Goal: Information Seeking & Learning: Learn about a topic

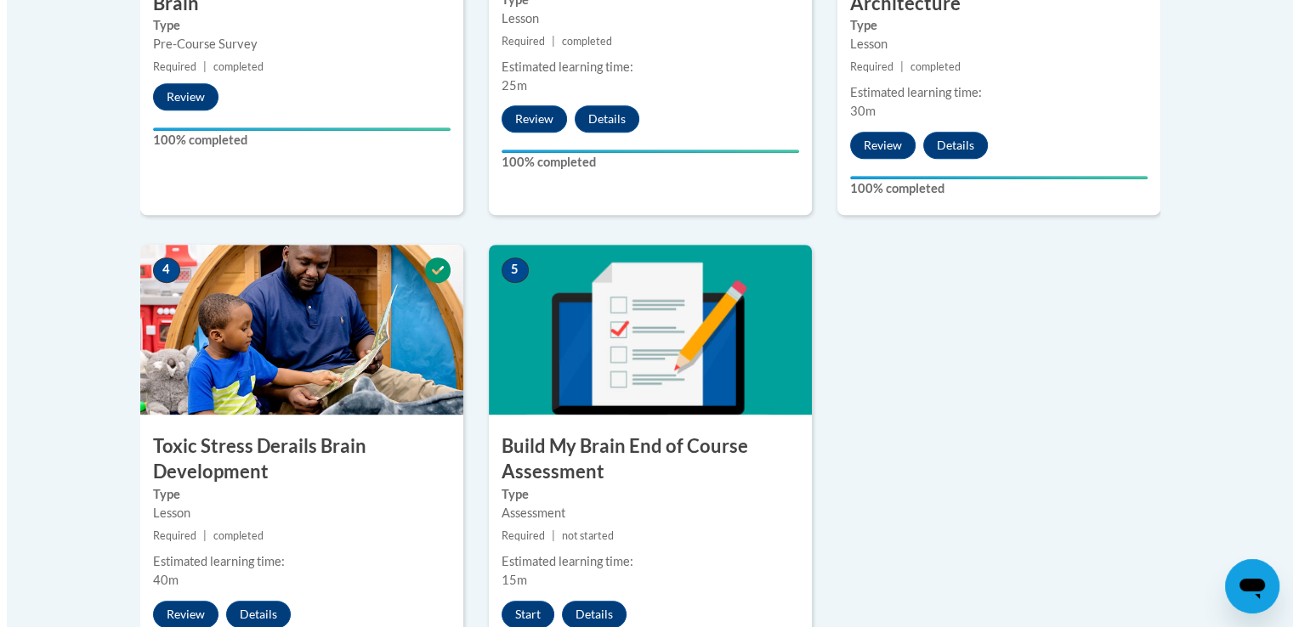
scroll to position [877, 0]
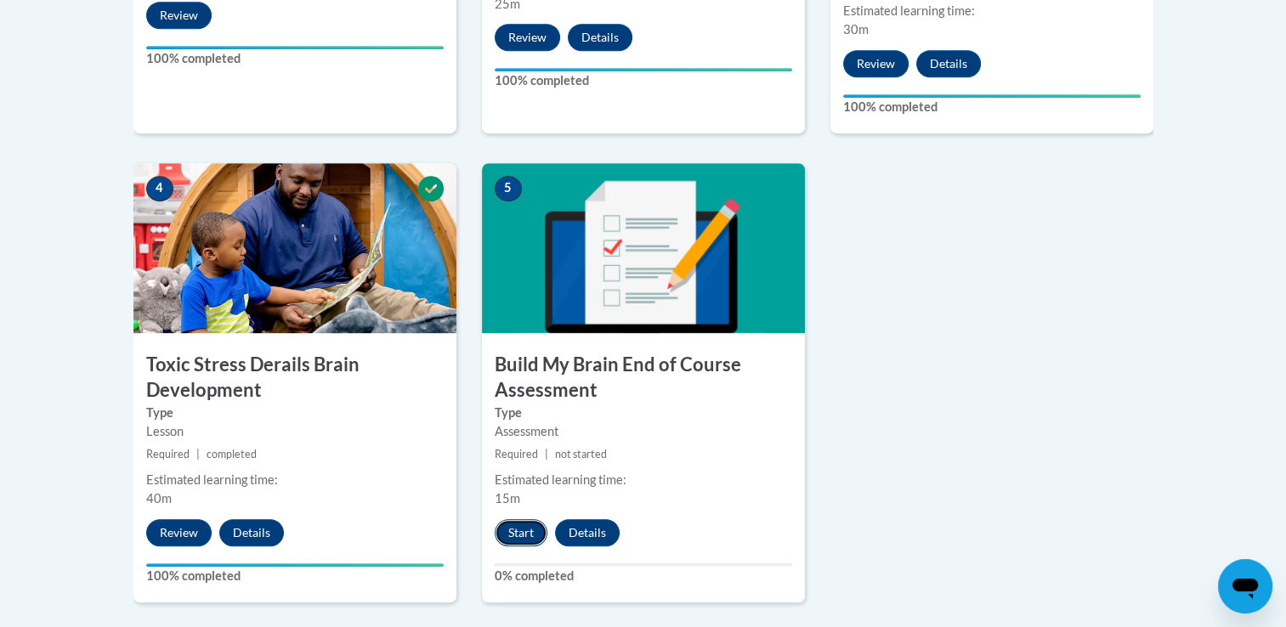
click at [520, 534] on button "Start" at bounding box center [521, 532] width 53 height 27
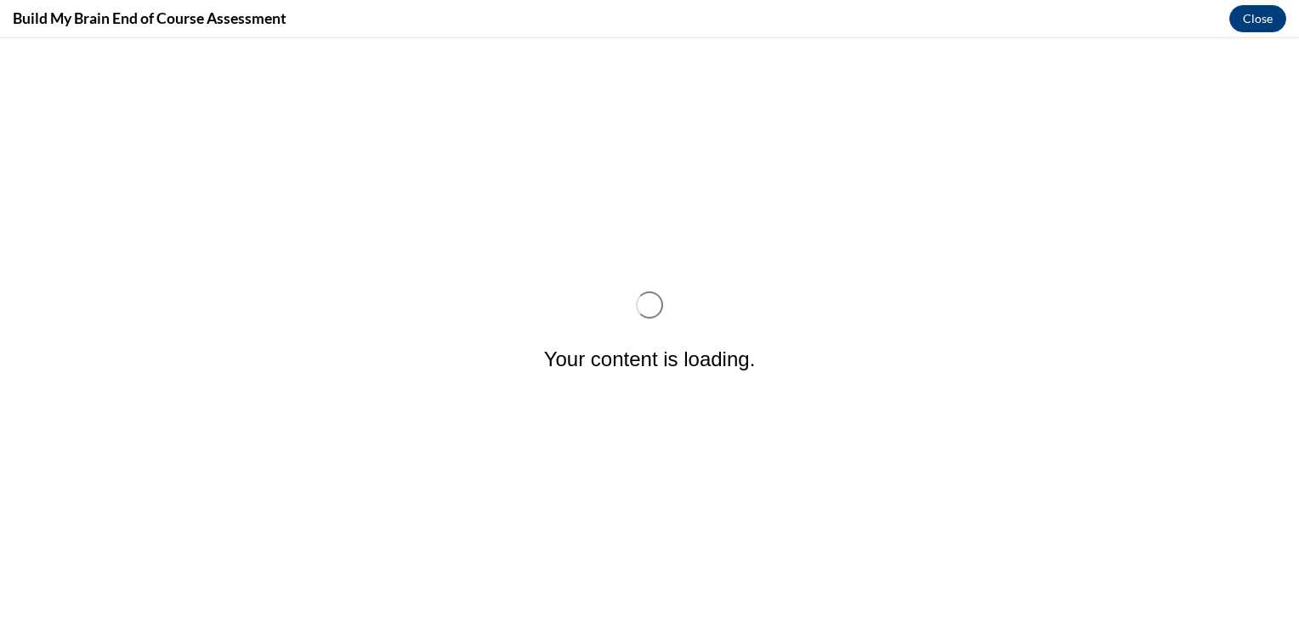
scroll to position [0, 0]
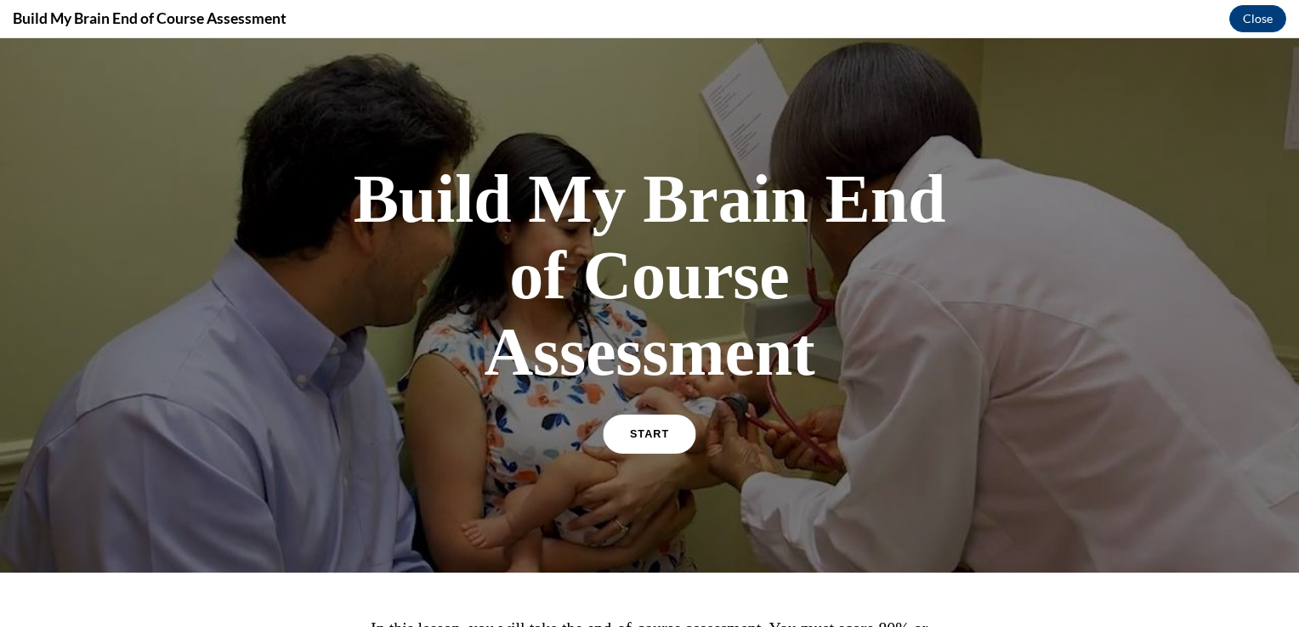
click at [656, 436] on span "START" at bounding box center [649, 434] width 39 height 13
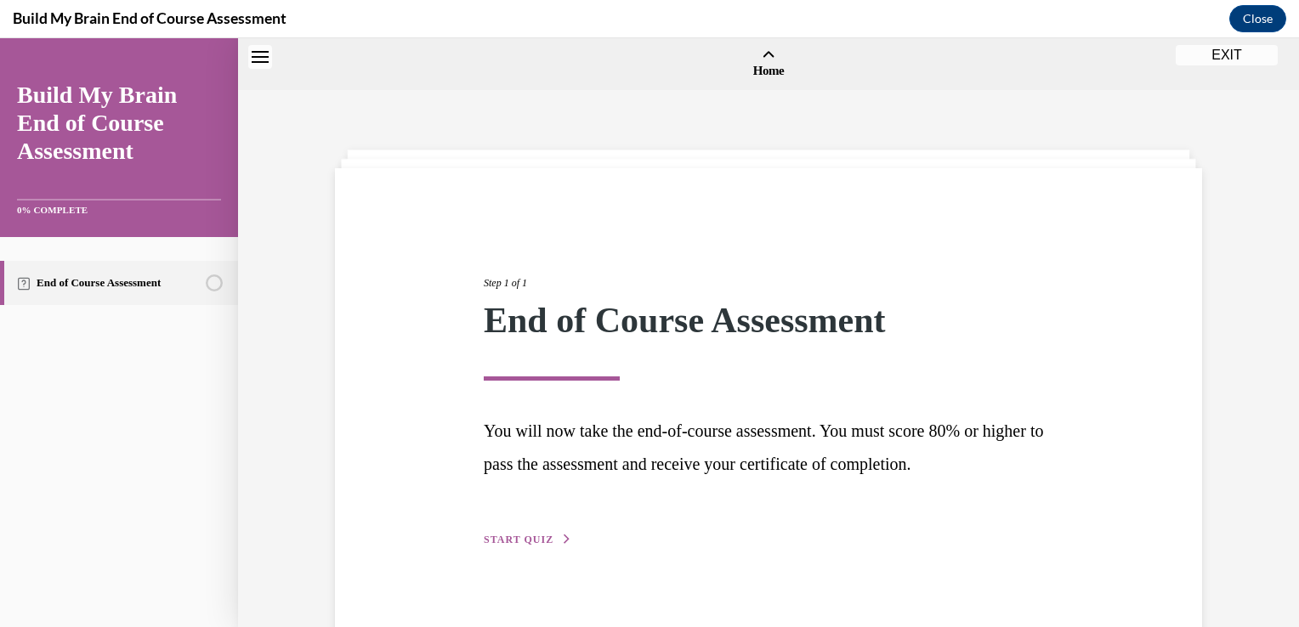
scroll to position [53, 0]
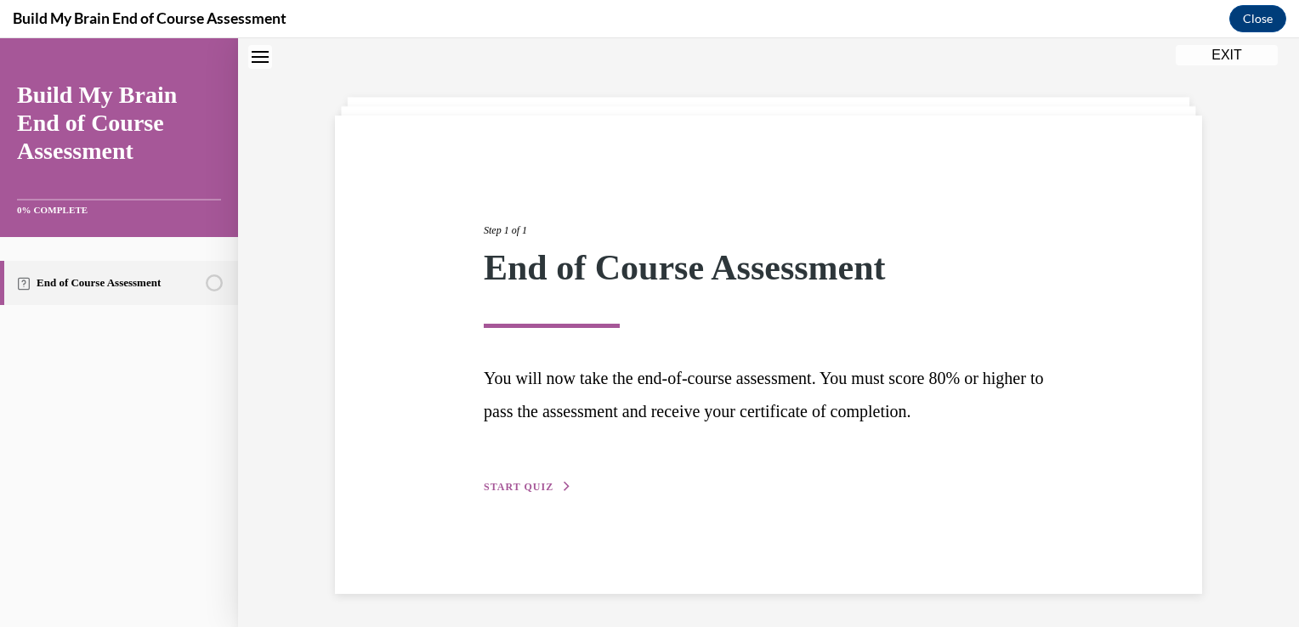
click at [524, 492] on button "START QUIZ" at bounding box center [528, 486] width 88 height 15
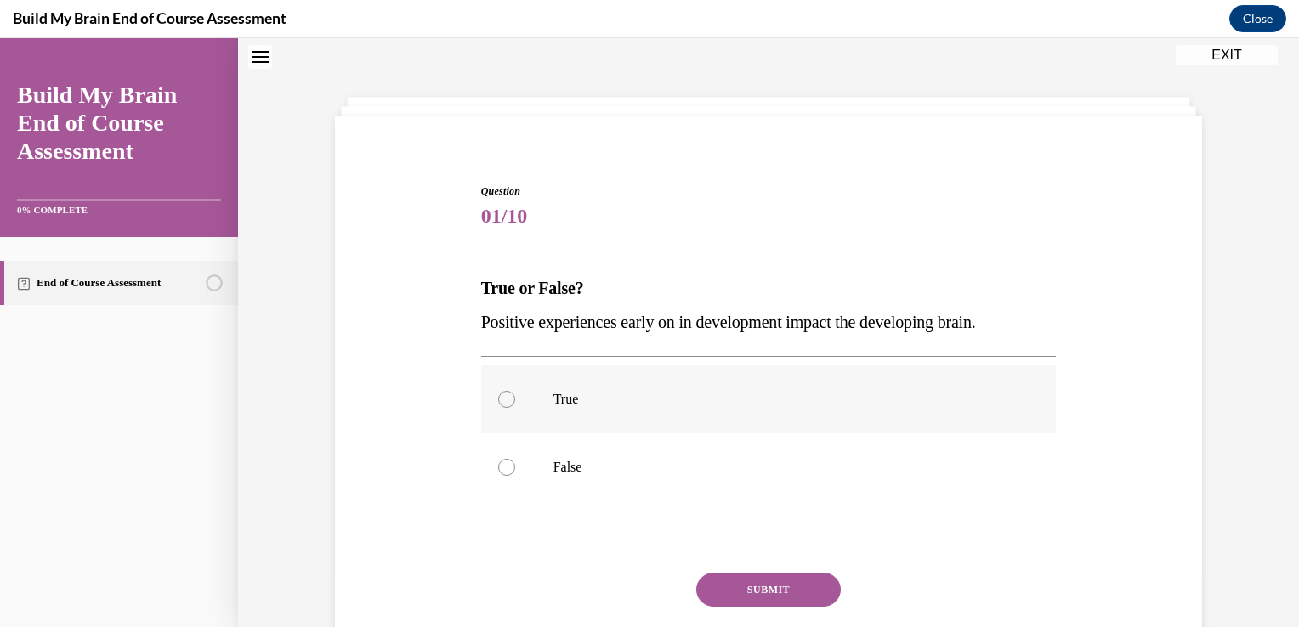
click at [570, 410] on label "True" at bounding box center [768, 399] width 575 height 68
click at [515, 408] on input "True" at bounding box center [506, 399] width 17 height 17
radio input "true"
click at [761, 594] on button "SUBMIT" at bounding box center [768, 590] width 144 height 34
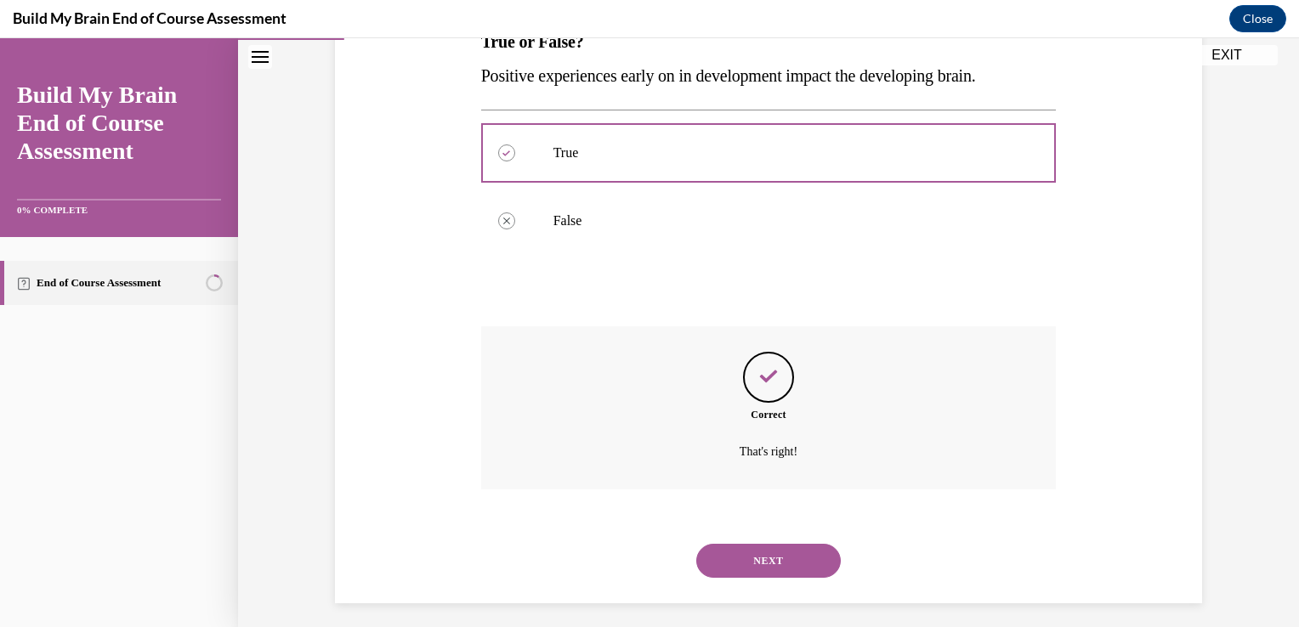
scroll to position [309, 0]
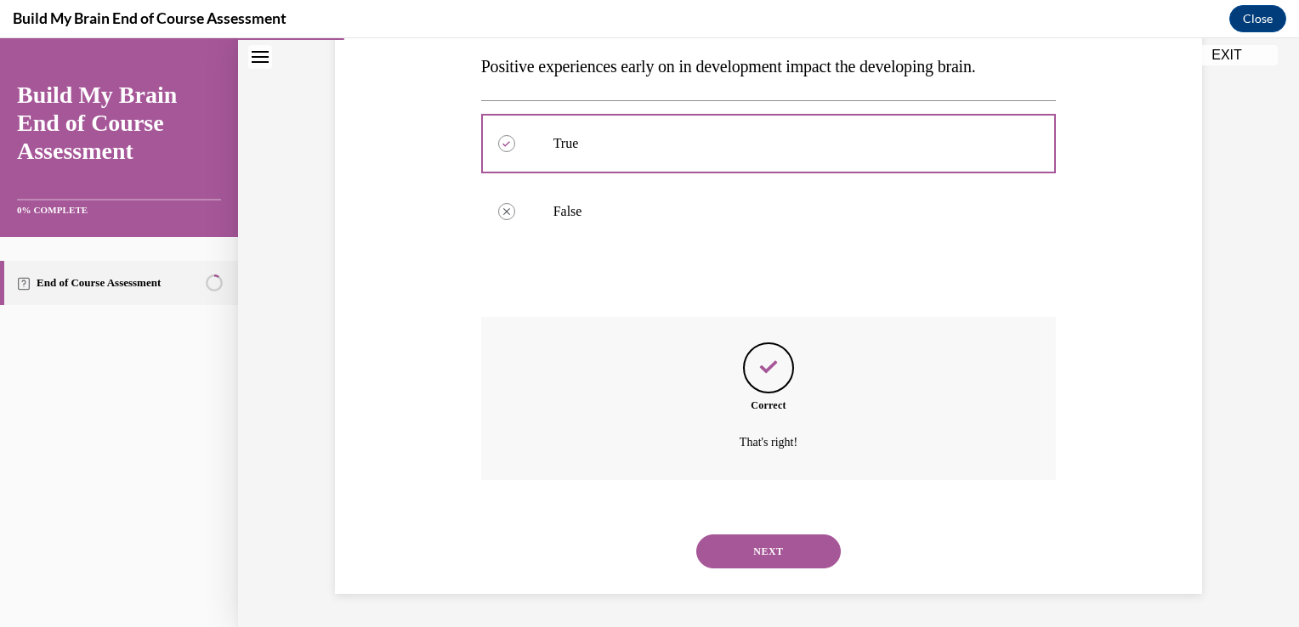
click at [782, 554] on button "NEXT" at bounding box center [768, 552] width 144 height 34
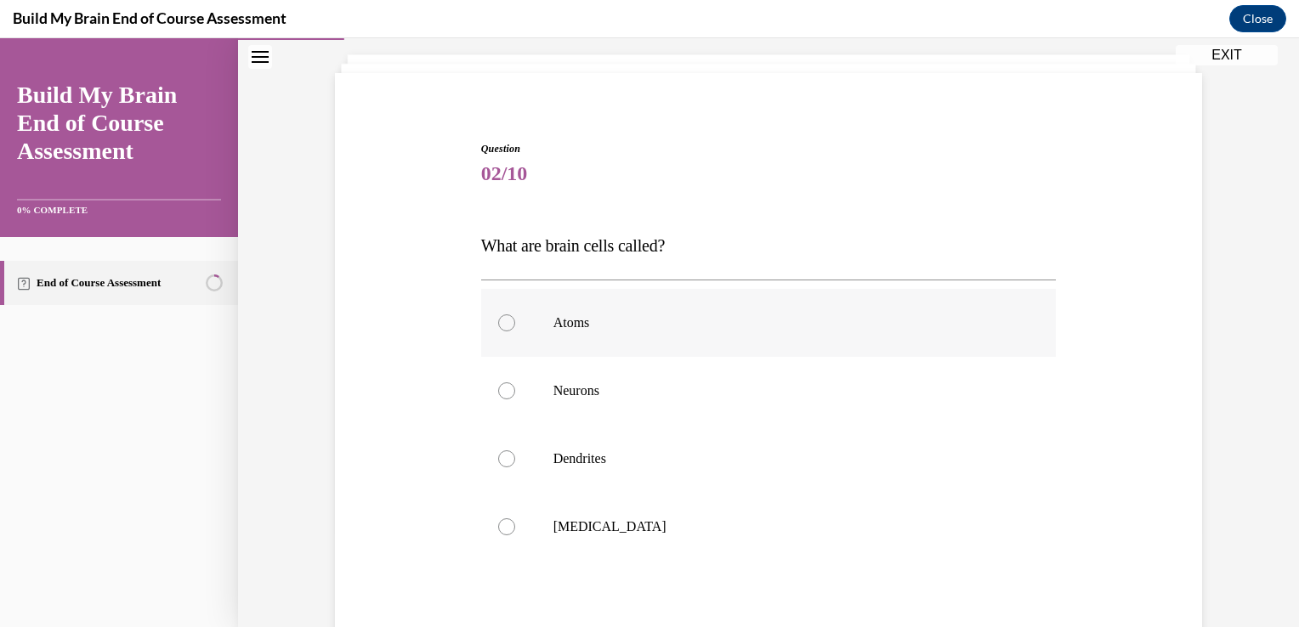
scroll to position [95, 0]
click at [670, 392] on p "Neurons" at bounding box center [783, 390] width 461 height 17
click at [515, 392] on input "Neurons" at bounding box center [506, 390] width 17 height 17
radio input "true"
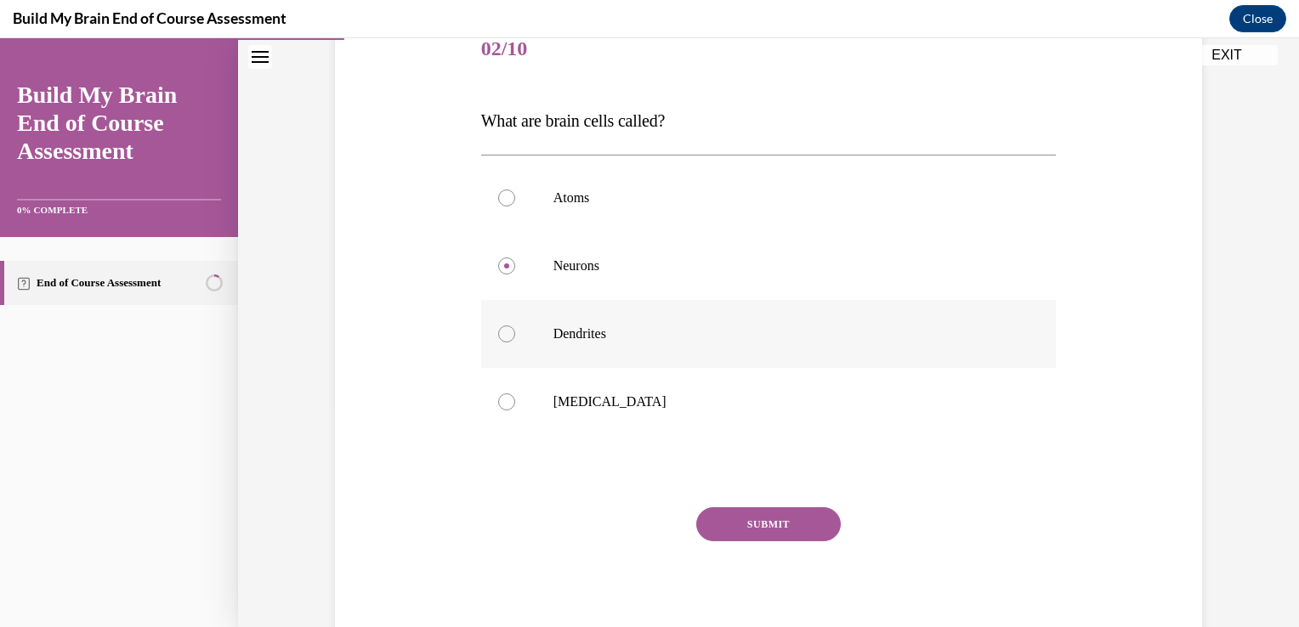
scroll to position [224, 0]
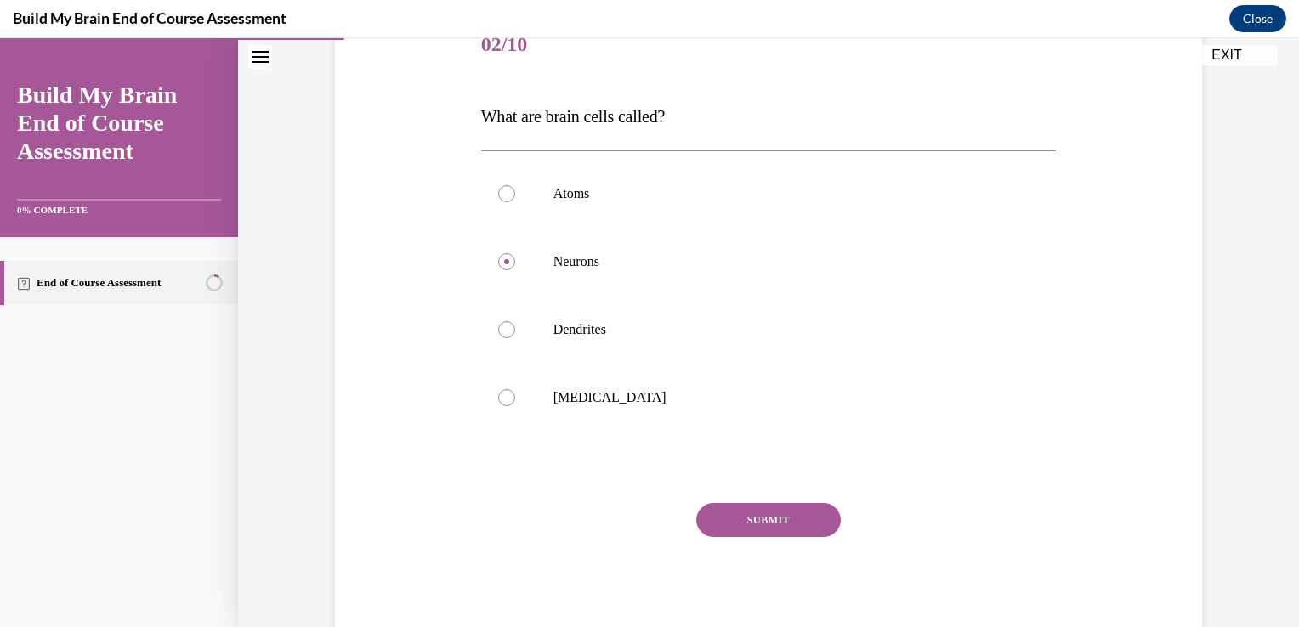
click at [801, 521] on button "SUBMIT" at bounding box center [768, 520] width 144 height 34
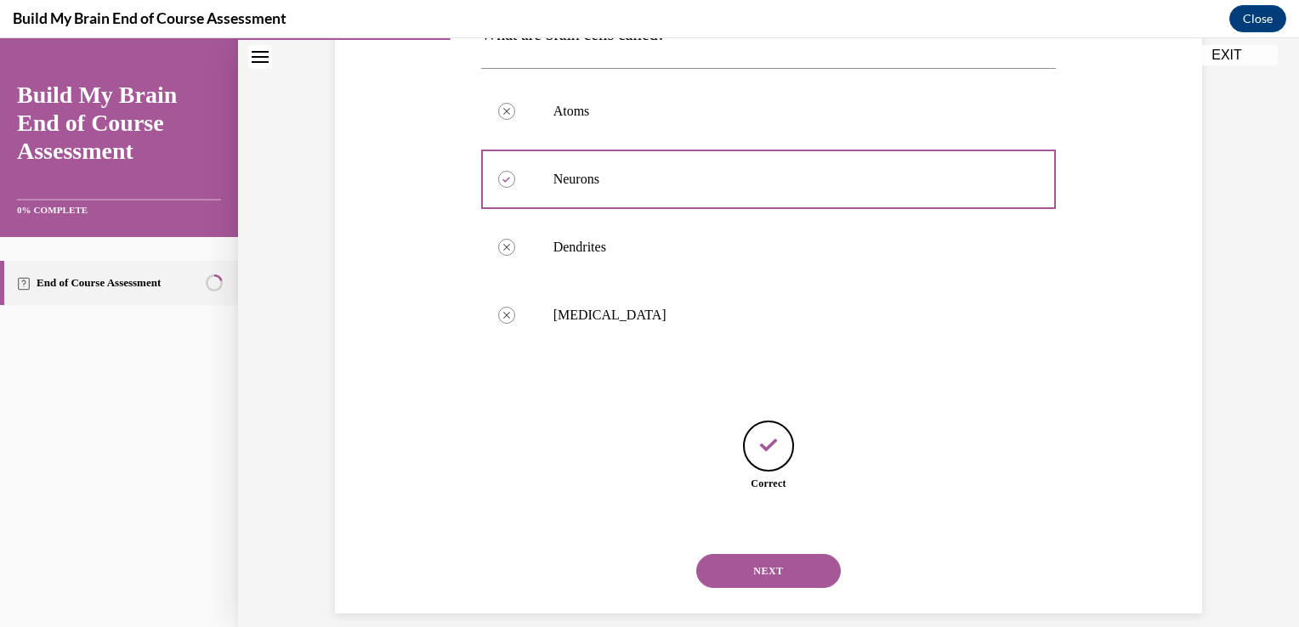
scroll to position [326, 0]
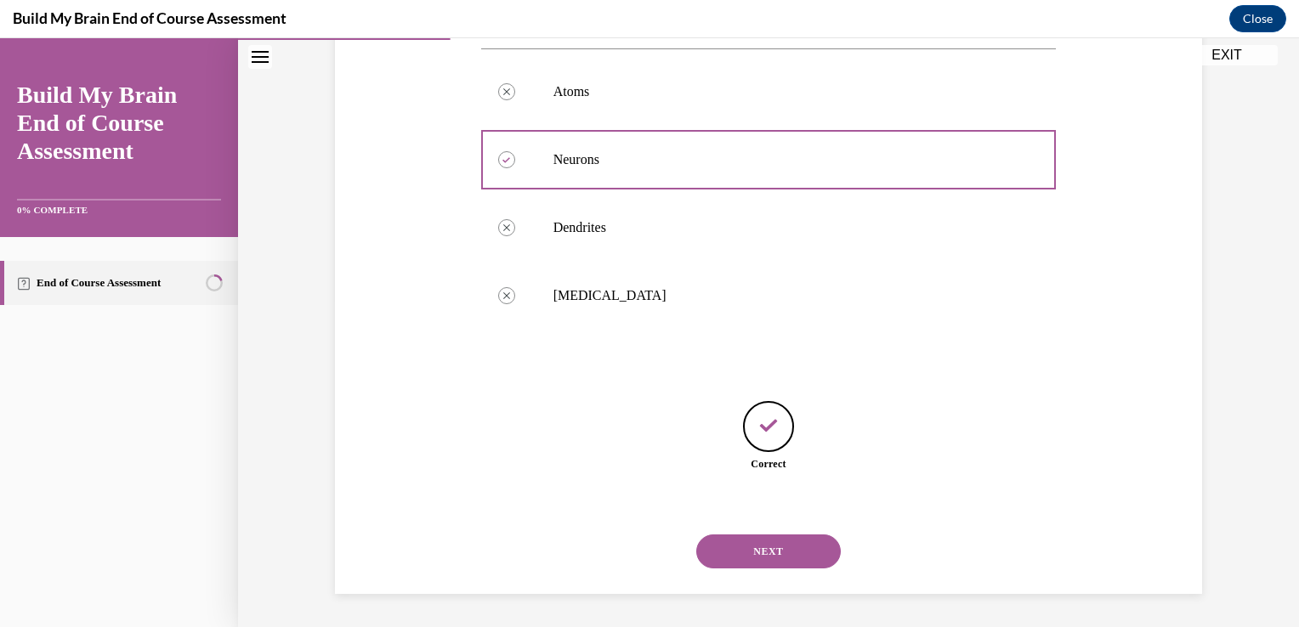
click at [764, 547] on button "NEXT" at bounding box center [768, 552] width 144 height 34
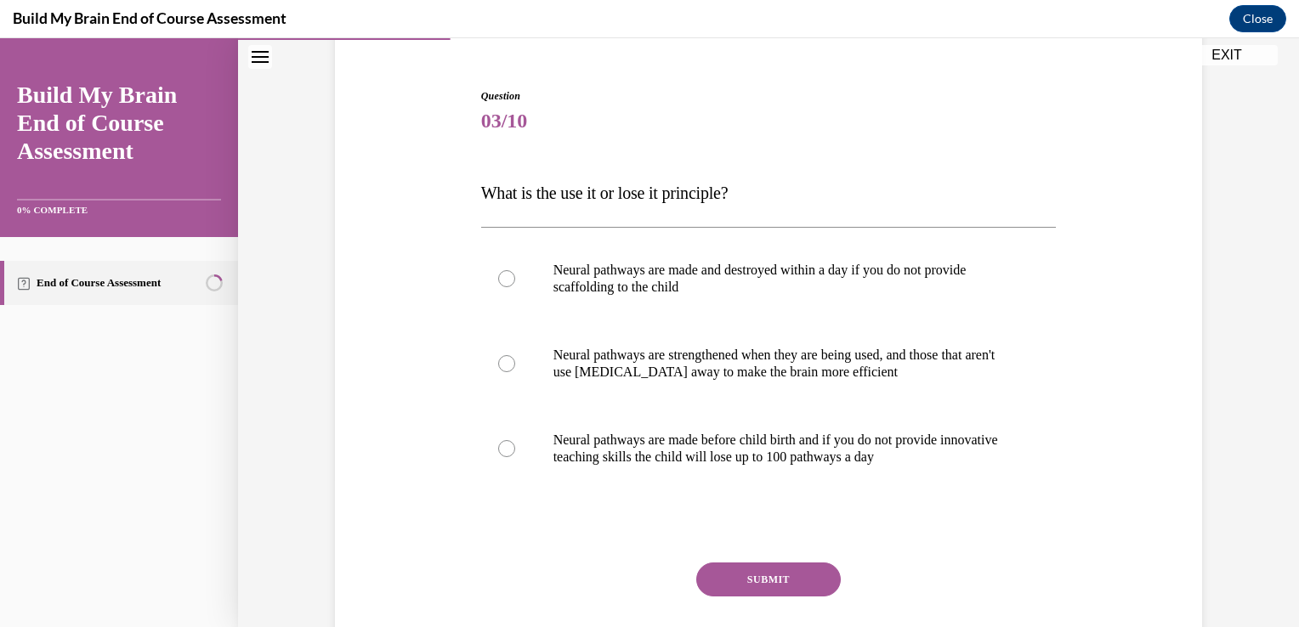
scroll to position [146, 0]
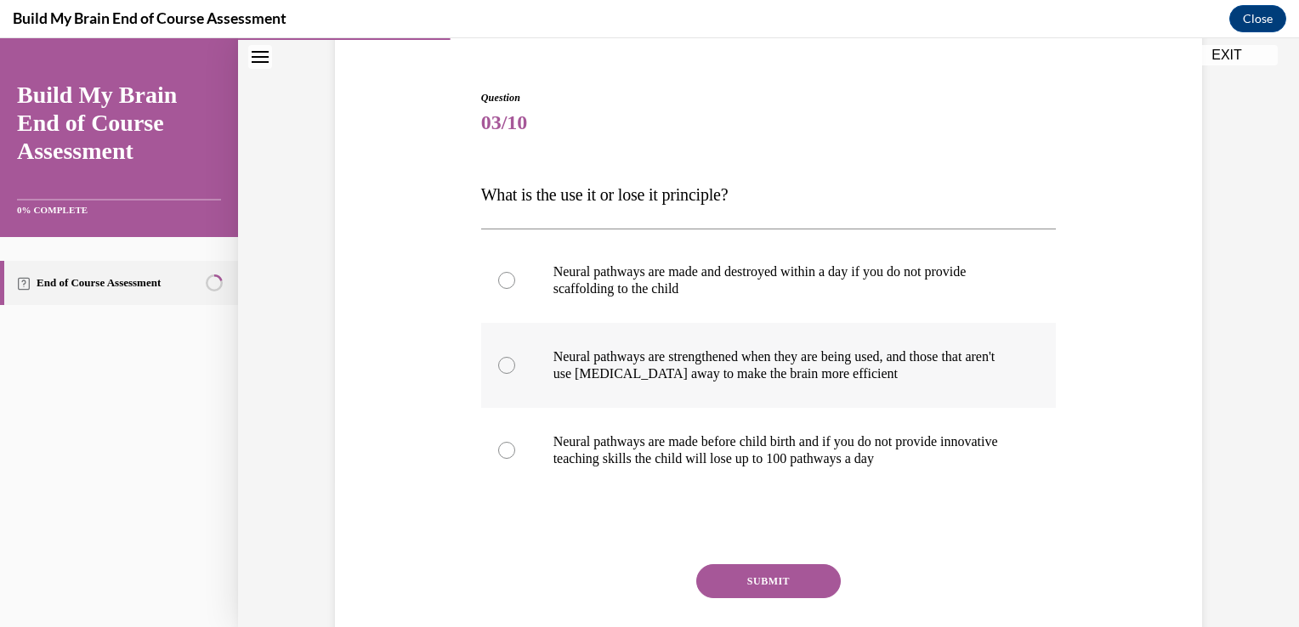
click at [680, 365] on p "Neural pathways are strengthened when they are being used, and those that aren'…" at bounding box center [783, 365] width 461 height 34
click at [515, 365] on input "Neural pathways are strengthened when they are being used, and those that aren'…" at bounding box center [506, 365] width 17 height 17
radio input "true"
click at [743, 454] on p "Neural pathways are made before child birth and if you do not provide innovativ…" at bounding box center [783, 450] width 461 height 34
click at [515, 454] on input "Neural pathways are made before child birth and if you do not provide innovativ…" at bounding box center [506, 450] width 17 height 17
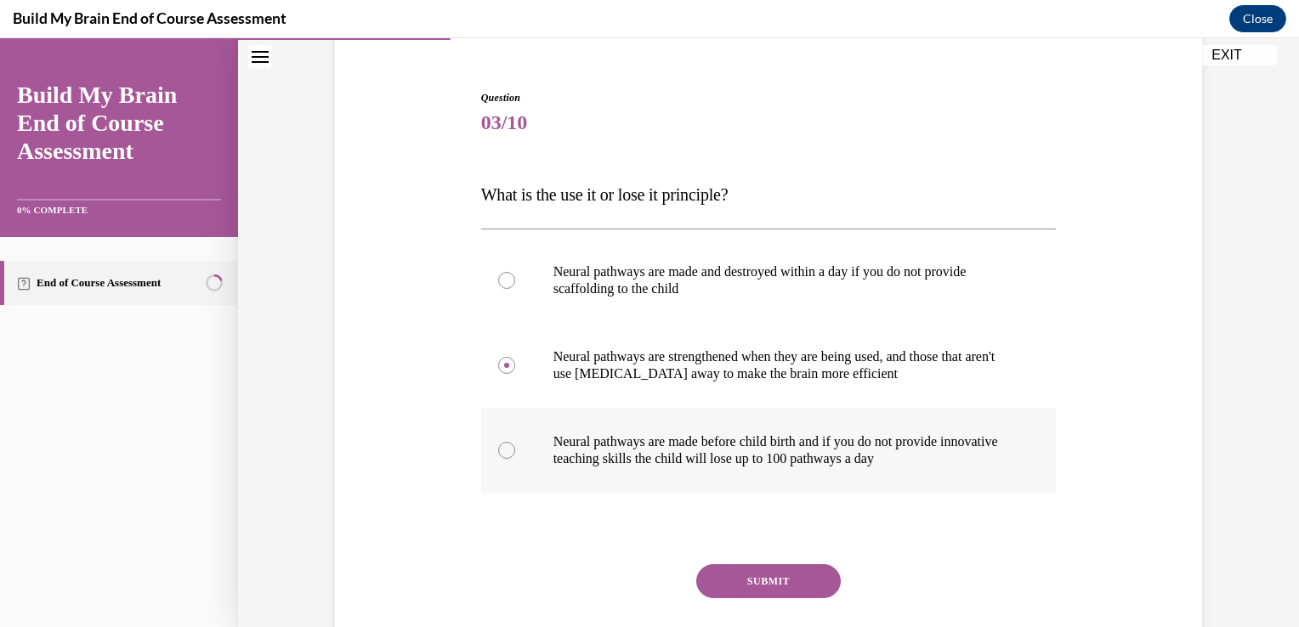
radio input "true"
click at [773, 584] on button "SUBMIT" at bounding box center [768, 581] width 144 height 34
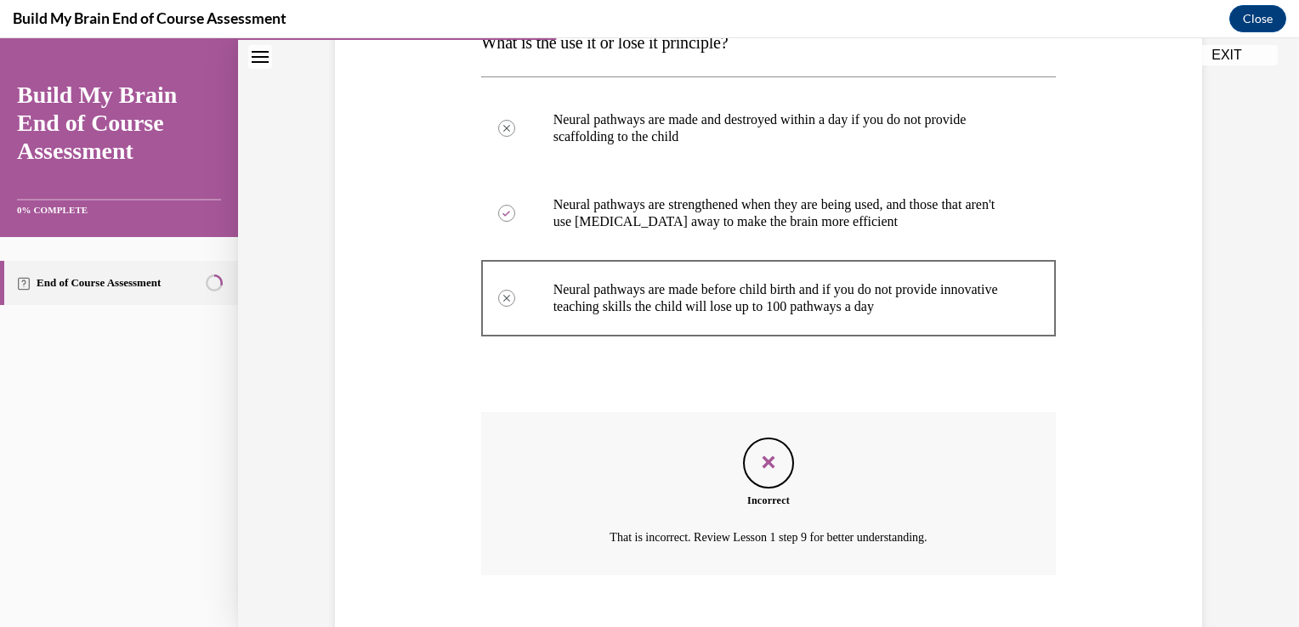
scroll to position [393, 0]
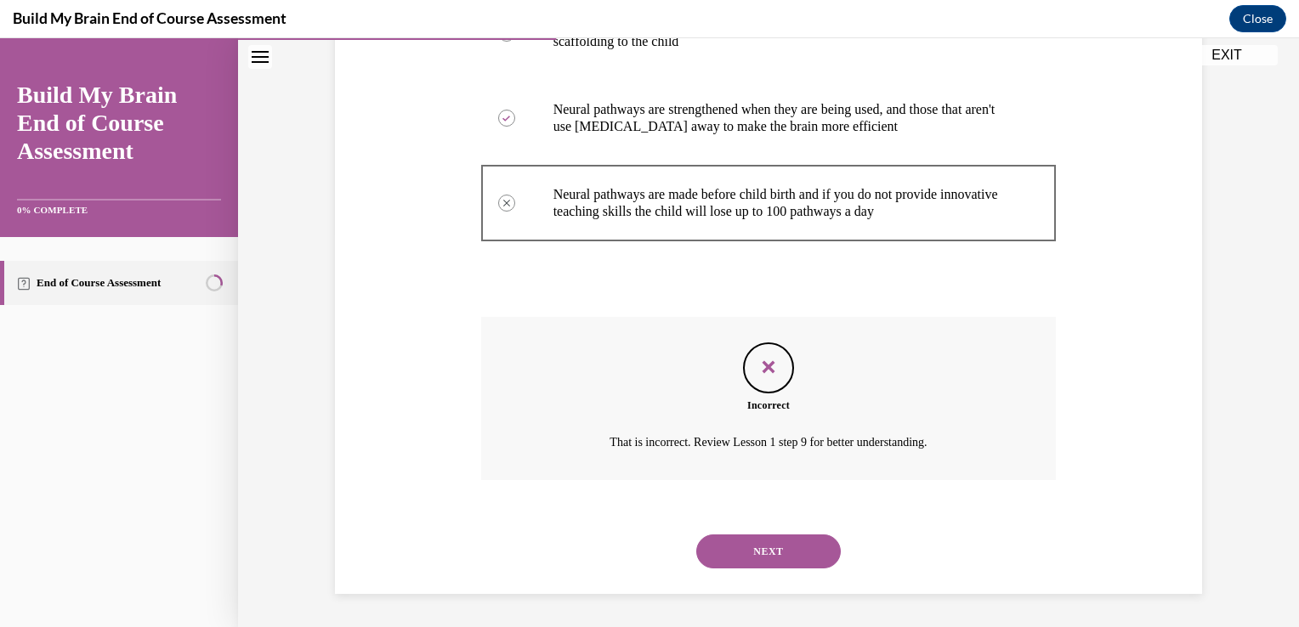
click at [771, 545] on button "NEXT" at bounding box center [768, 552] width 144 height 34
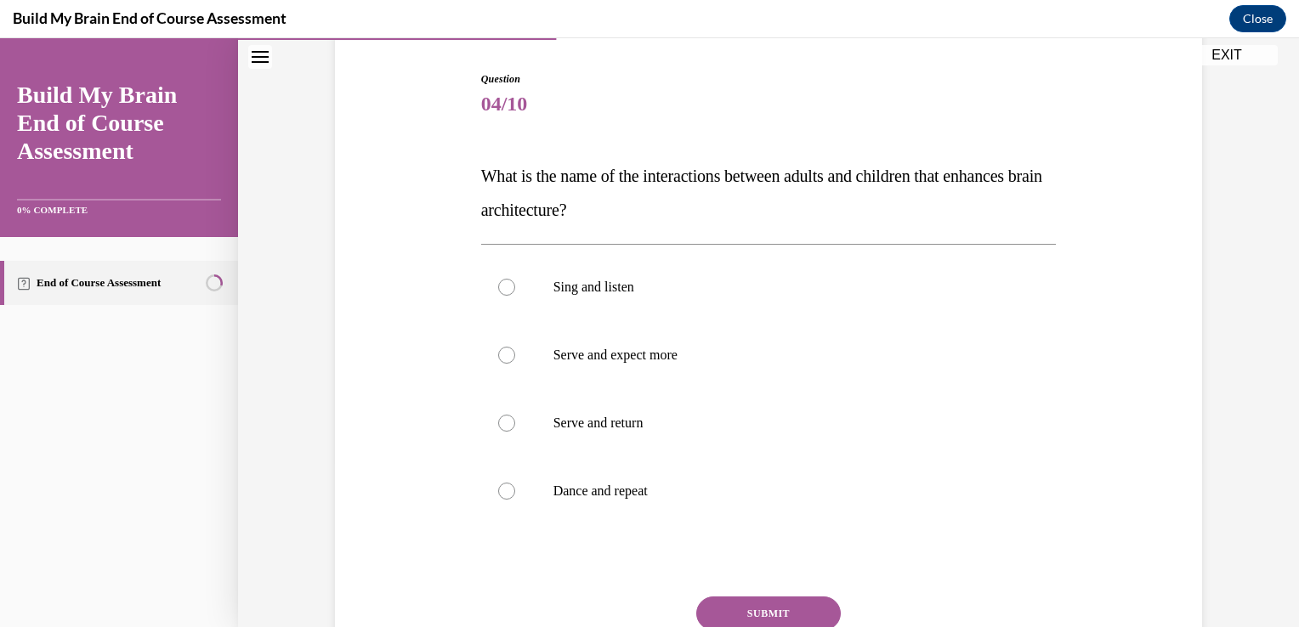
scroll to position [170, 0]
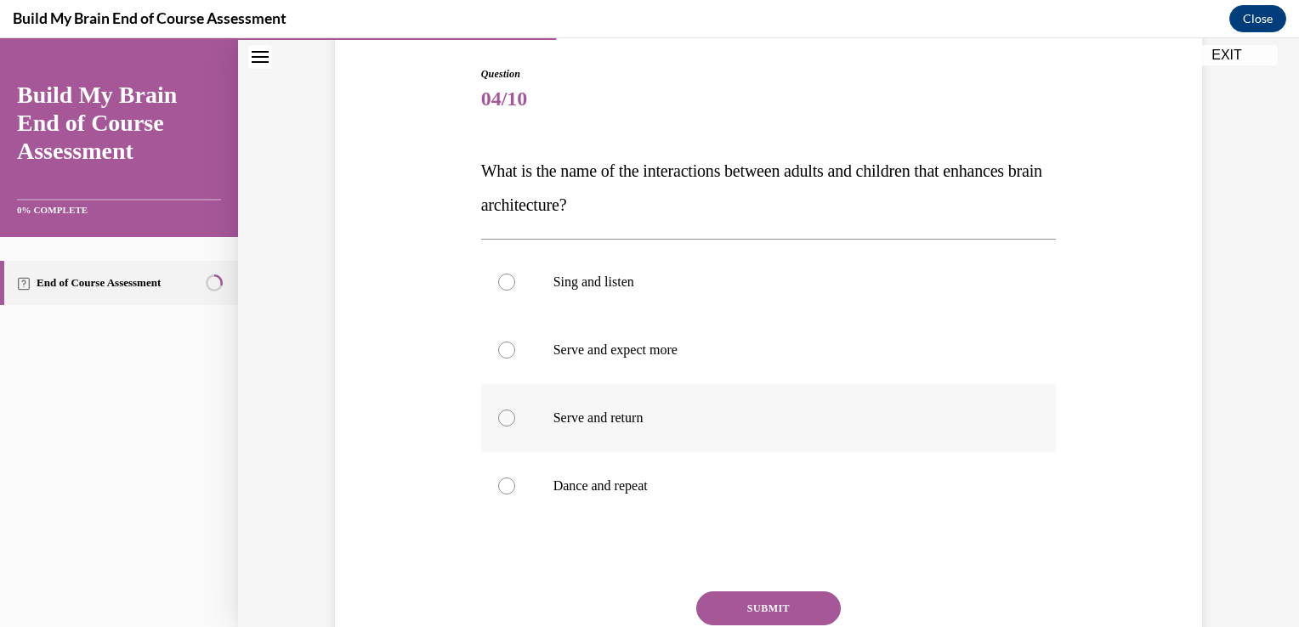
click at [595, 411] on p "Serve and return" at bounding box center [783, 418] width 461 height 17
click at [515, 411] on input "Serve and return" at bounding box center [506, 418] width 17 height 17
radio input "true"
click at [782, 611] on button "SUBMIT" at bounding box center [768, 609] width 144 height 34
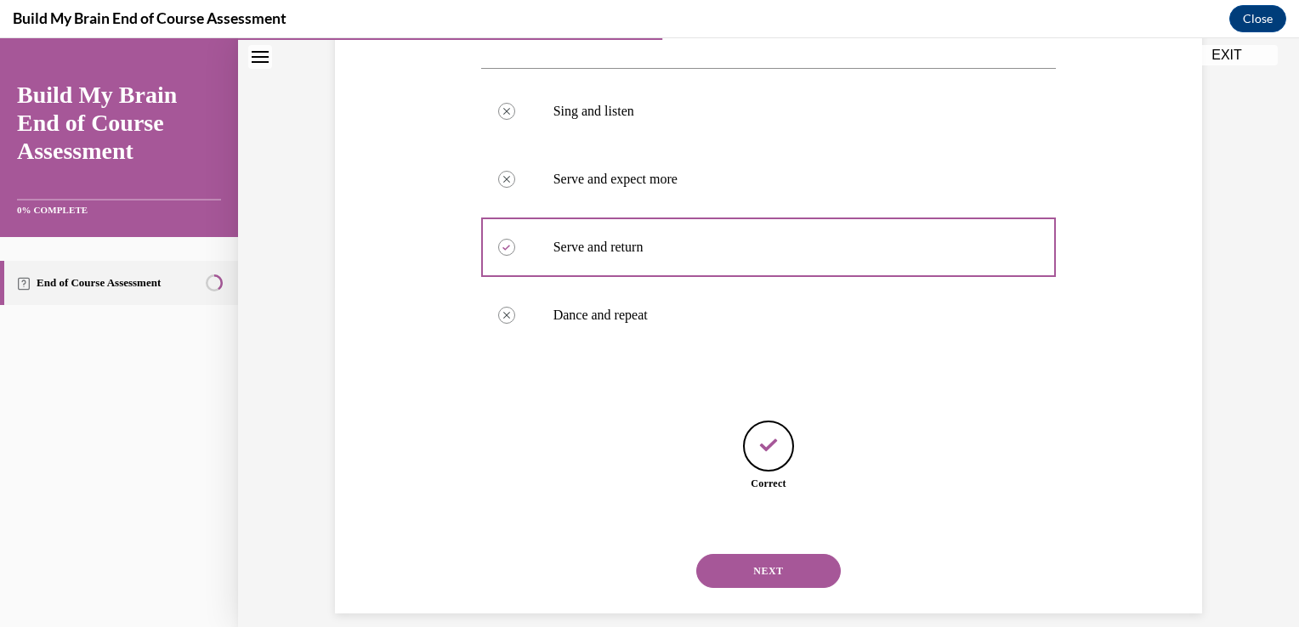
scroll to position [360, 0]
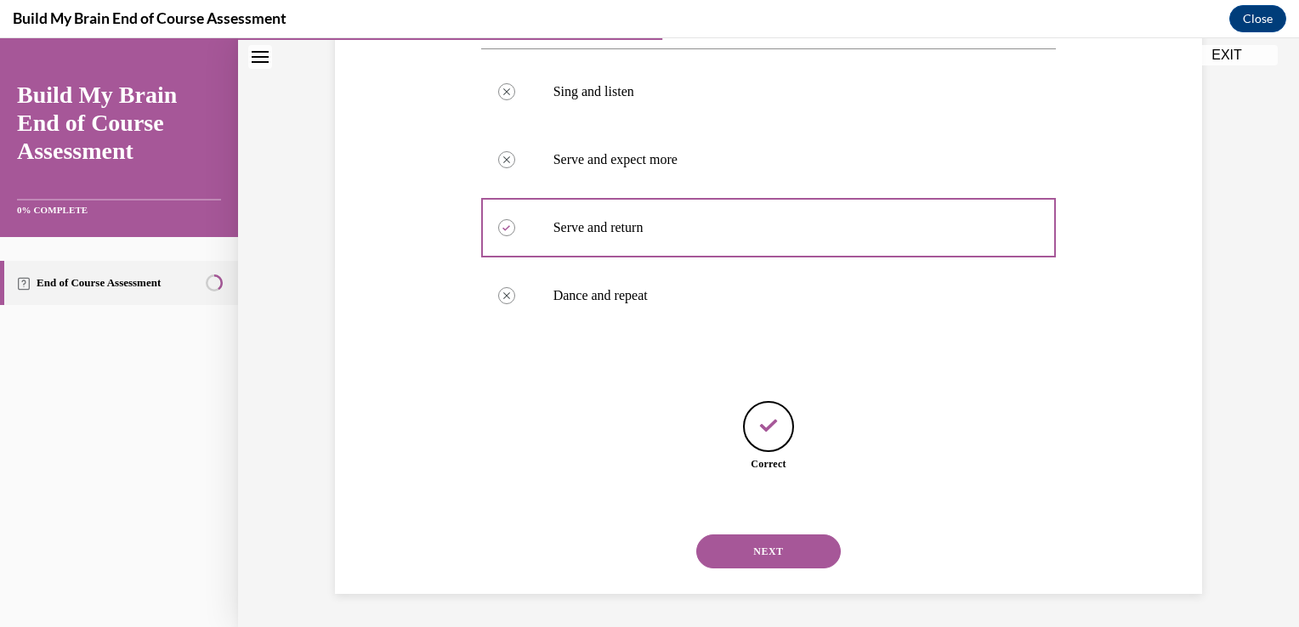
click at [778, 539] on button "NEXT" at bounding box center [768, 552] width 144 height 34
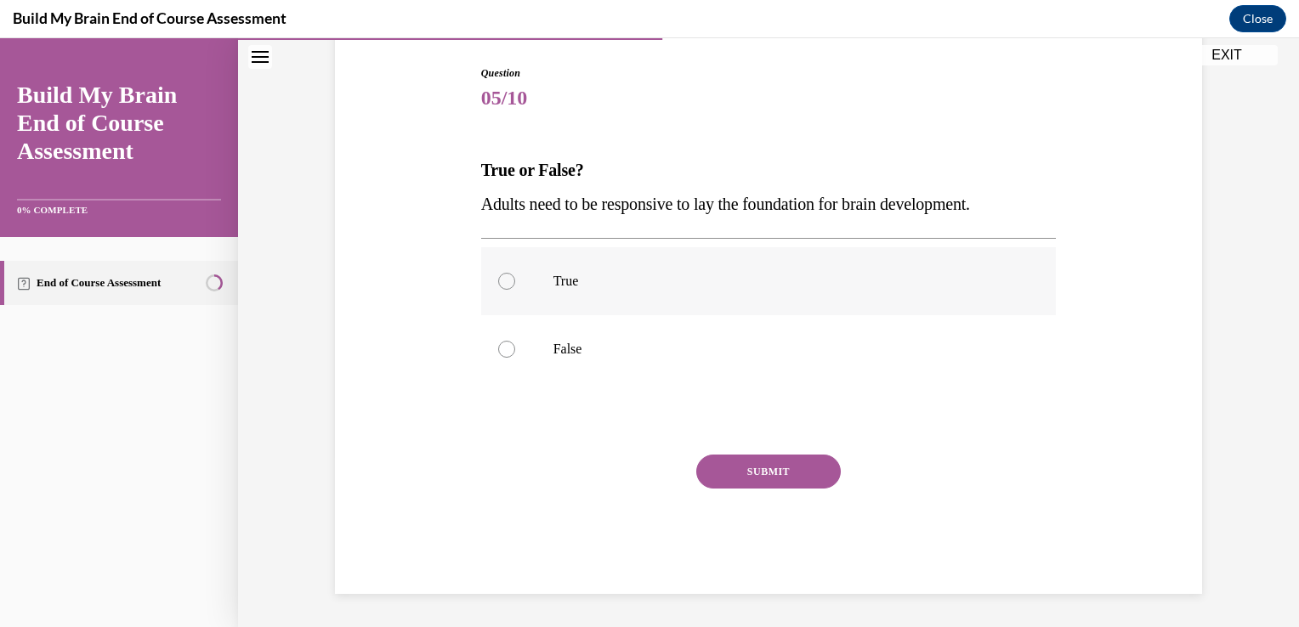
click at [501, 281] on div at bounding box center [506, 281] width 17 height 17
click at [501, 281] on input "True" at bounding box center [506, 281] width 17 height 17
radio input "true"
click at [772, 467] on button "SUBMIT" at bounding box center [768, 472] width 144 height 34
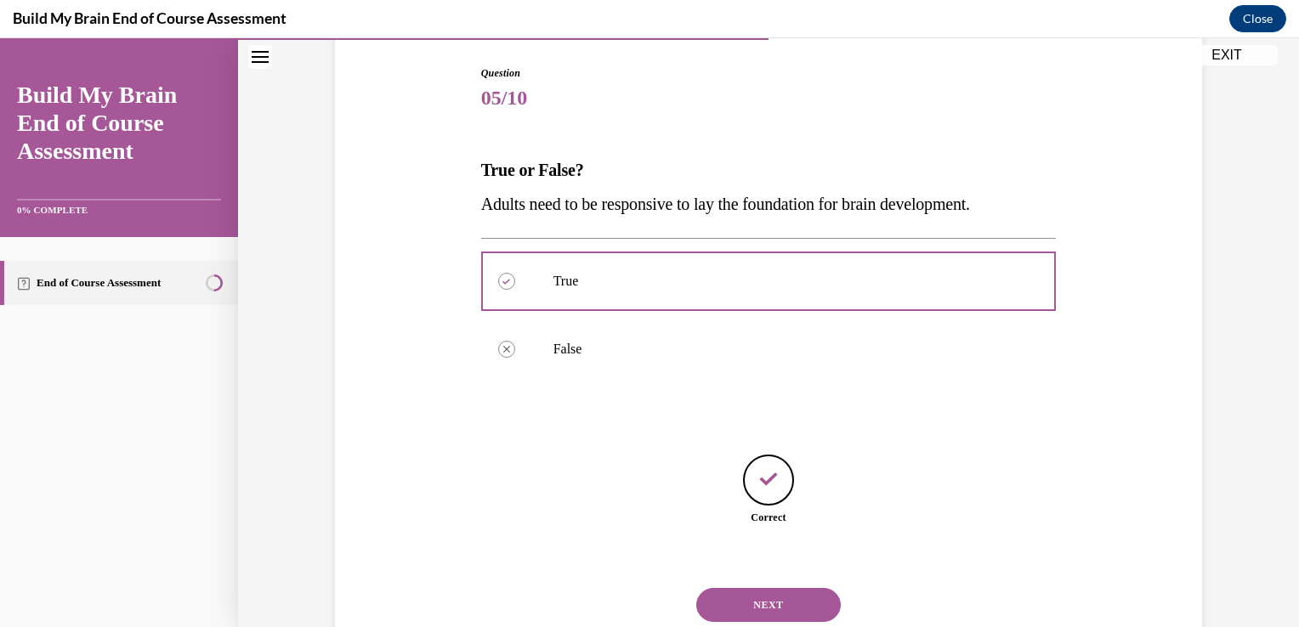
scroll to position [224, 0]
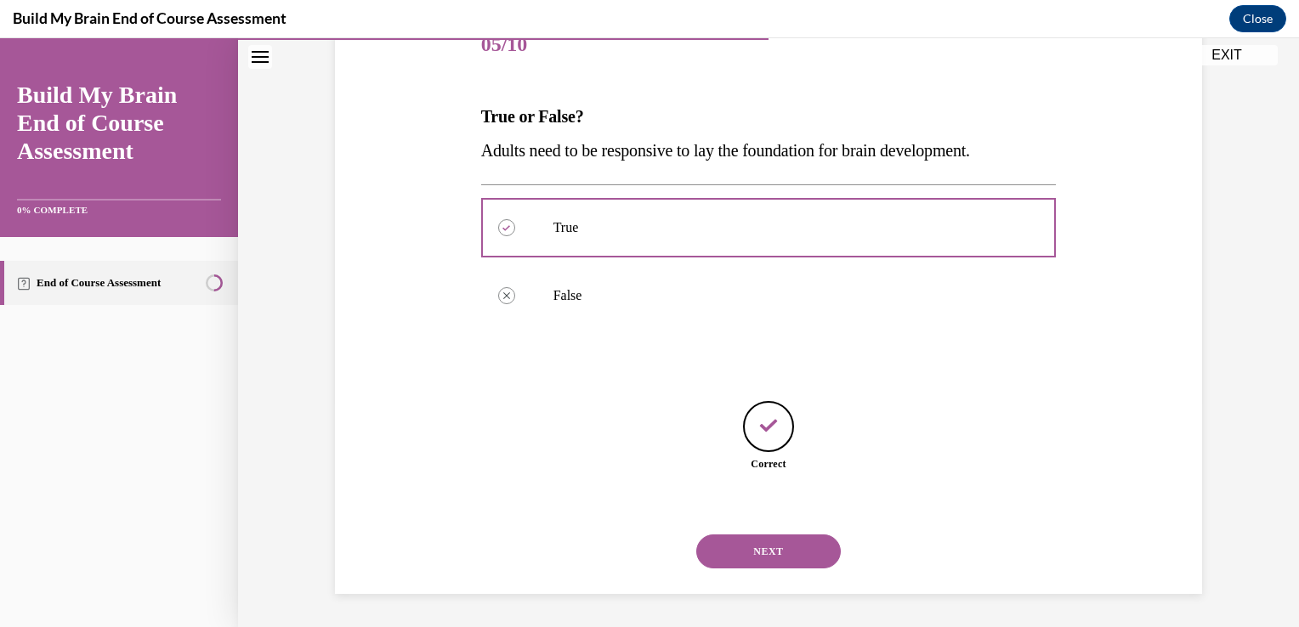
click at [774, 548] on button "NEXT" at bounding box center [768, 552] width 144 height 34
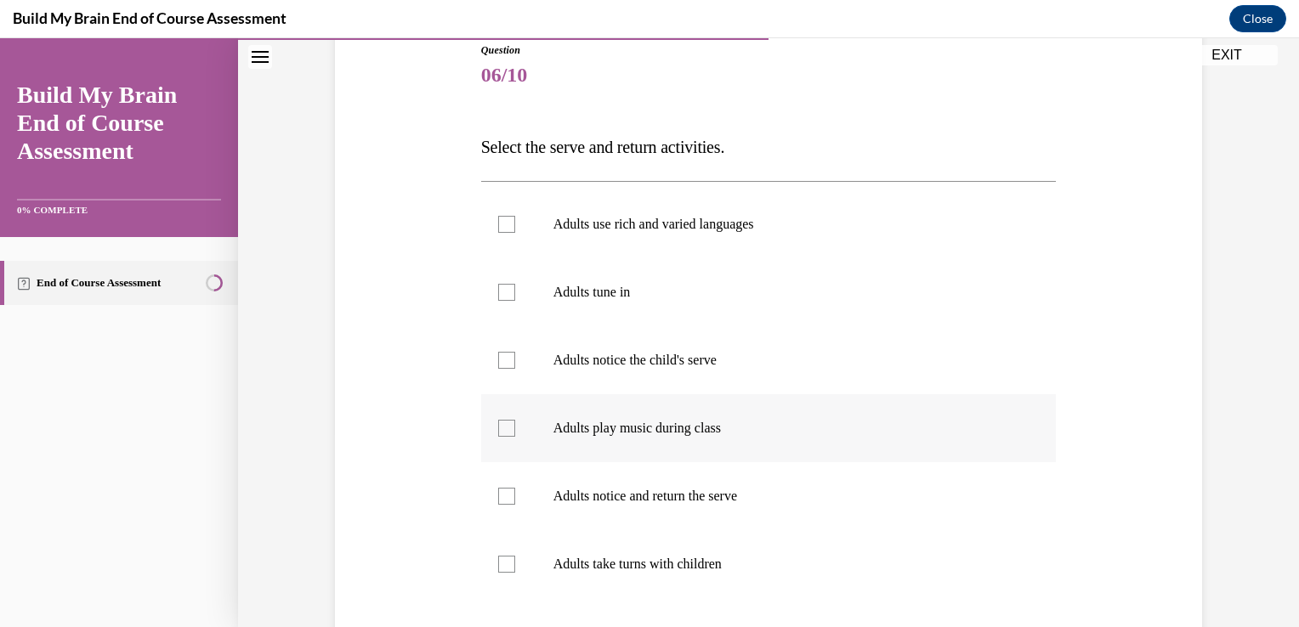
scroll to position [195, 0]
click at [676, 507] on label "Adults notice and return the serve" at bounding box center [768, 495] width 575 height 68
click at [515, 504] on input "Adults notice and return the serve" at bounding box center [506, 495] width 17 height 17
checkbox input "true"
click at [683, 576] on label "Adults take turns with children" at bounding box center [768, 563] width 575 height 68
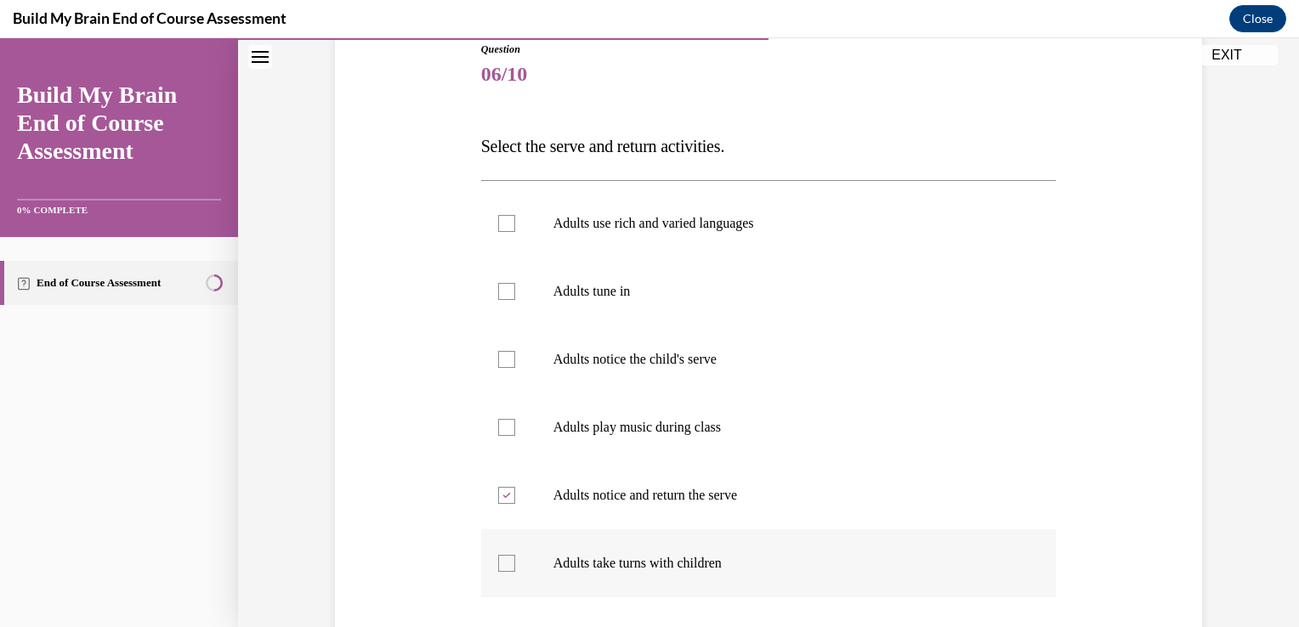
click at [515, 572] on input "Adults take turns with children" at bounding box center [506, 563] width 17 height 17
checkbox input "true"
click at [661, 365] on p "Adults notice the child's serve" at bounding box center [783, 359] width 461 height 17
click at [515, 365] on input "Adults notice the child's serve" at bounding box center [506, 359] width 17 height 17
checkbox input "true"
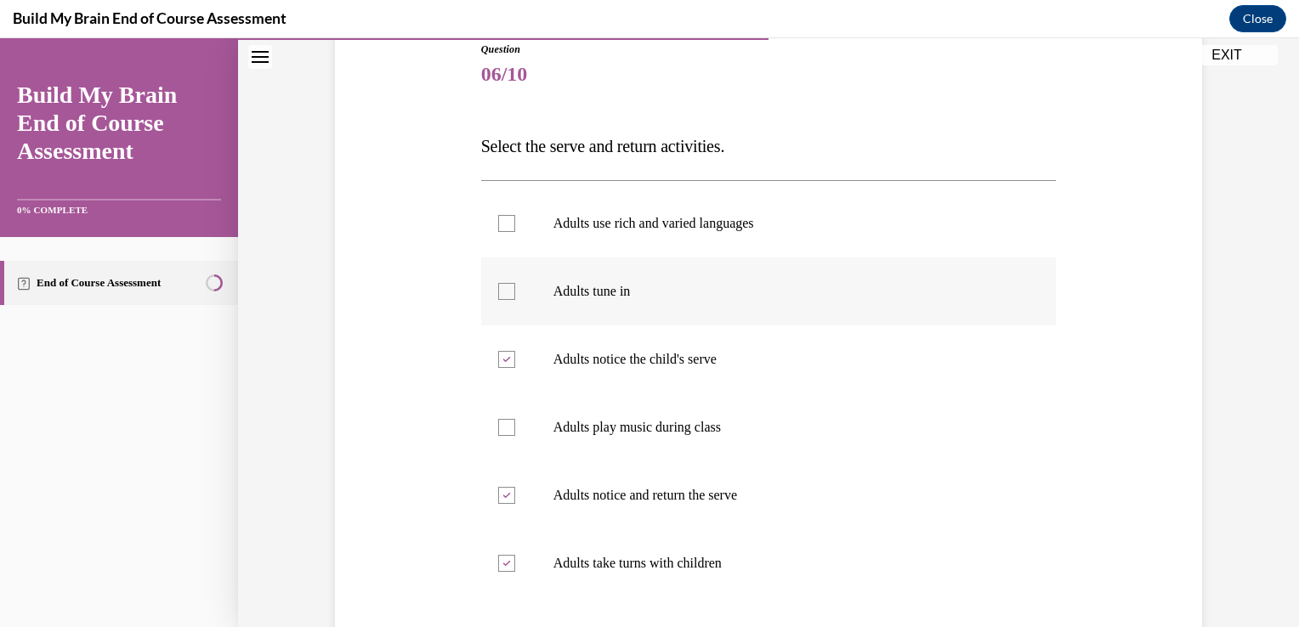
click at [629, 311] on label "Adults tune in" at bounding box center [768, 292] width 575 height 68
click at [515, 300] on input "Adults tune in" at bounding box center [506, 291] width 17 height 17
checkbox input "true"
click at [638, 225] on p "Adults use rich and varied languages" at bounding box center [783, 223] width 461 height 17
click at [515, 225] on input "Adults use rich and varied languages" at bounding box center [506, 223] width 17 height 17
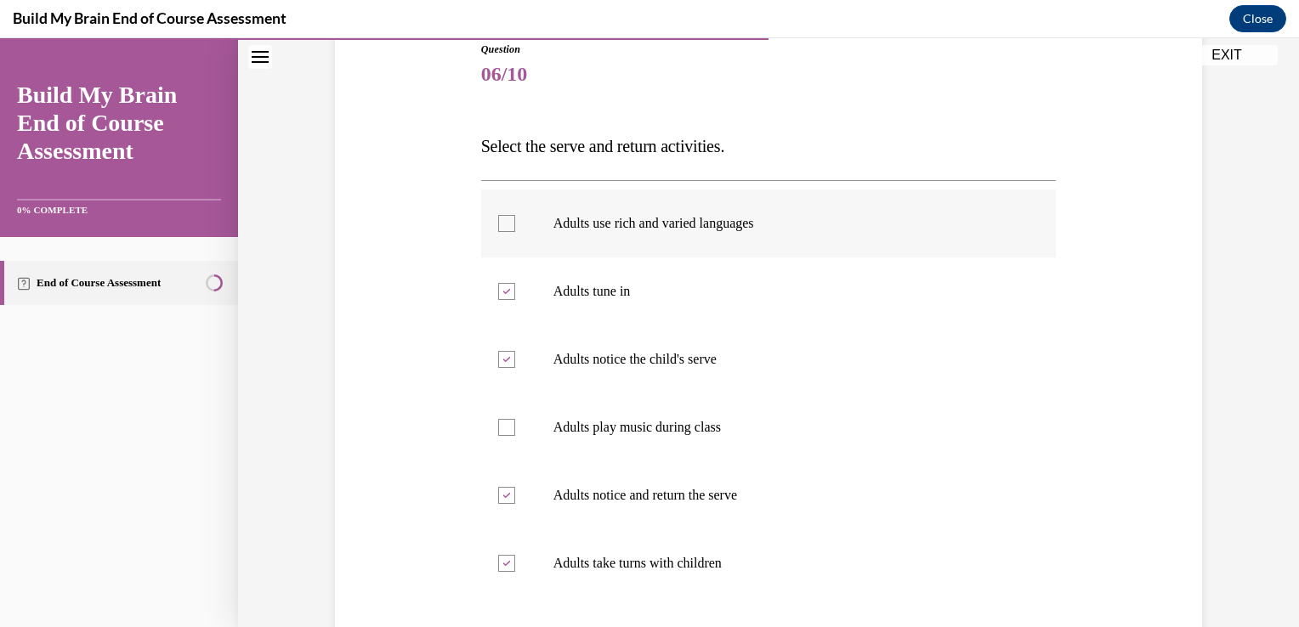
checkbox input "true"
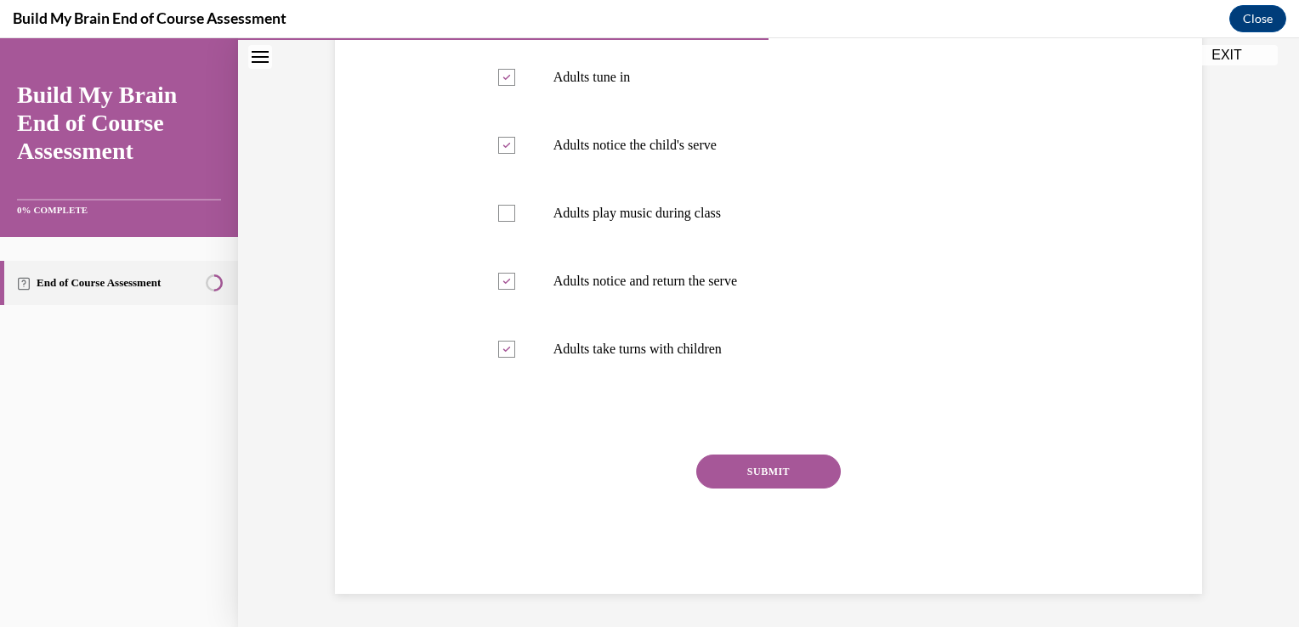
click at [781, 470] on button "SUBMIT" at bounding box center [768, 472] width 144 height 34
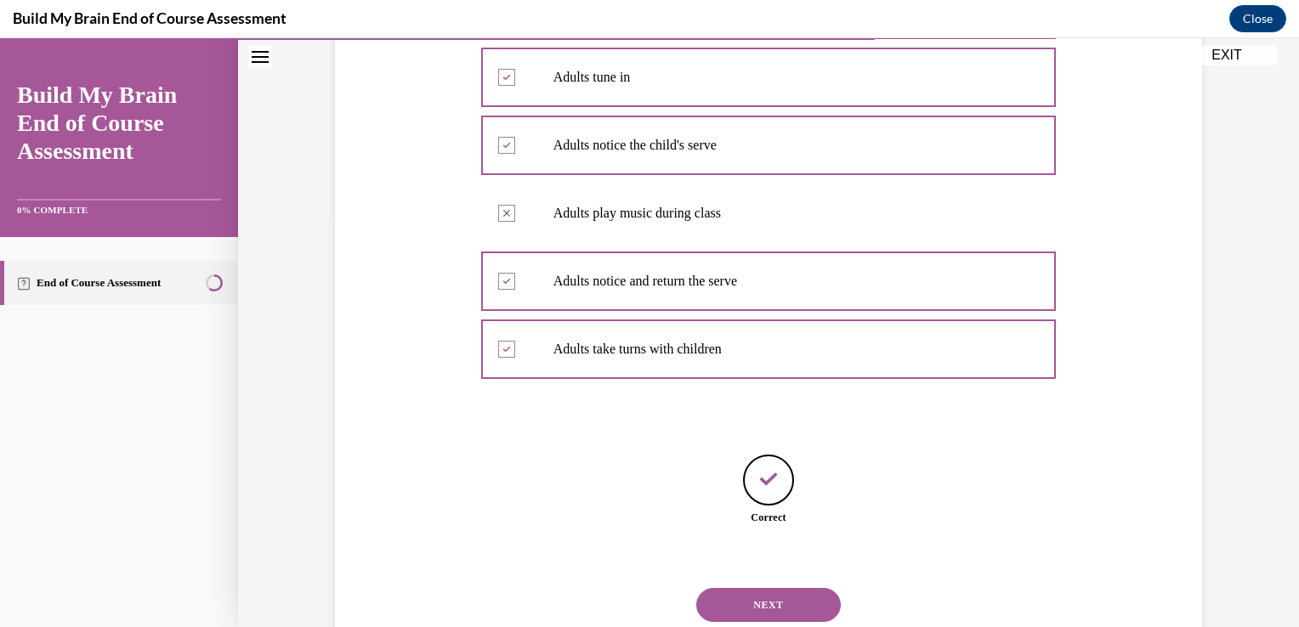
scroll to position [462, 0]
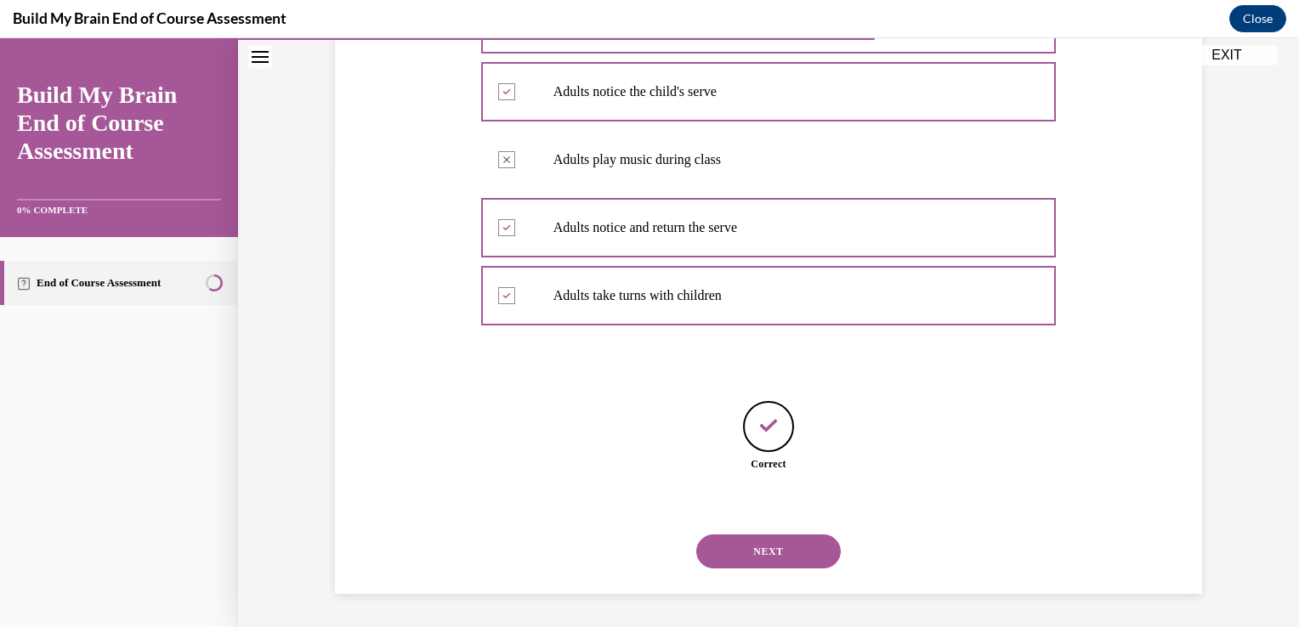
click at [786, 552] on button "NEXT" at bounding box center [768, 552] width 144 height 34
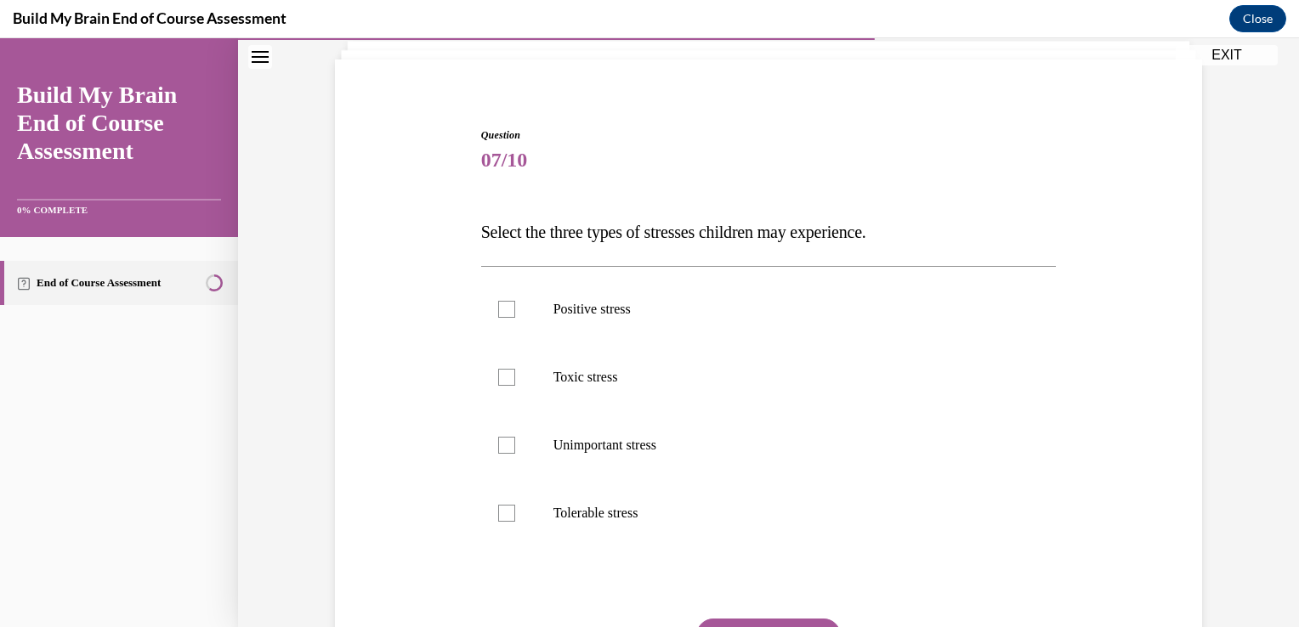
scroll to position [119, 0]
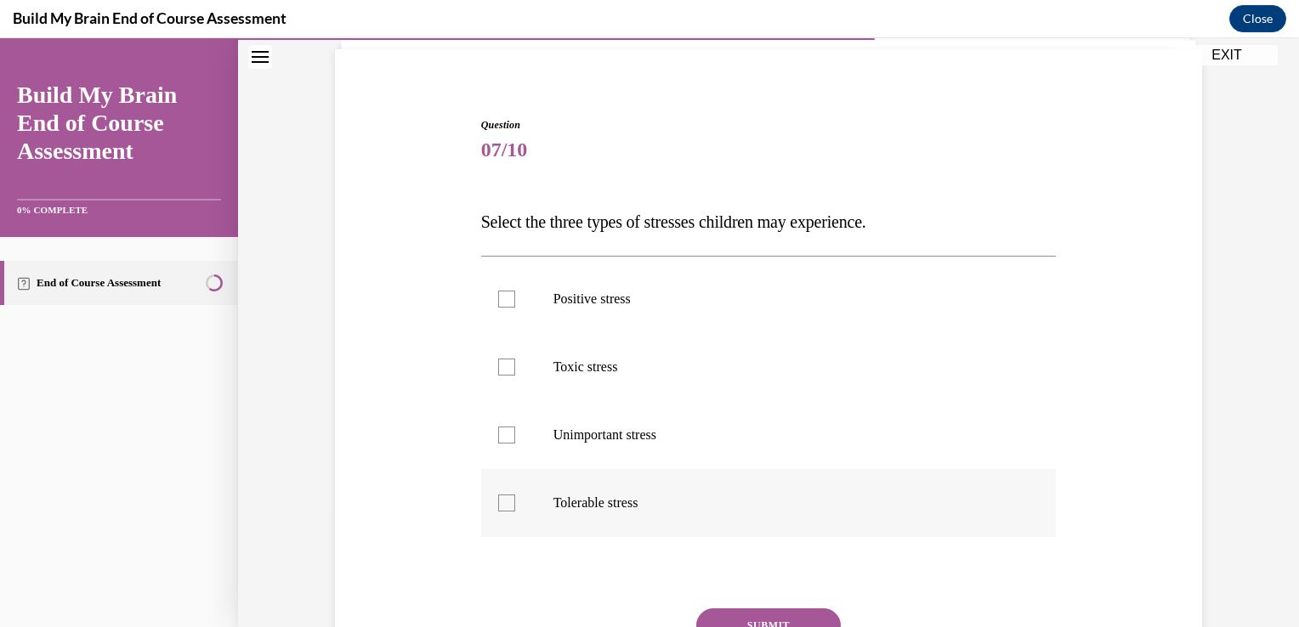
click at [538, 508] on label "Tolerable stress" at bounding box center [768, 503] width 575 height 68
click at [515, 508] on input "Tolerable stress" at bounding box center [506, 503] width 17 height 17
checkbox input "true"
drag, startPoint x: 575, startPoint y: 369, endPoint x: 625, endPoint y: 303, distance: 82.6
click at [625, 303] on ul "Positive stress Toxic stress Unimportant stress Tolerable stress" at bounding box center [768, 401] width 575 height 272
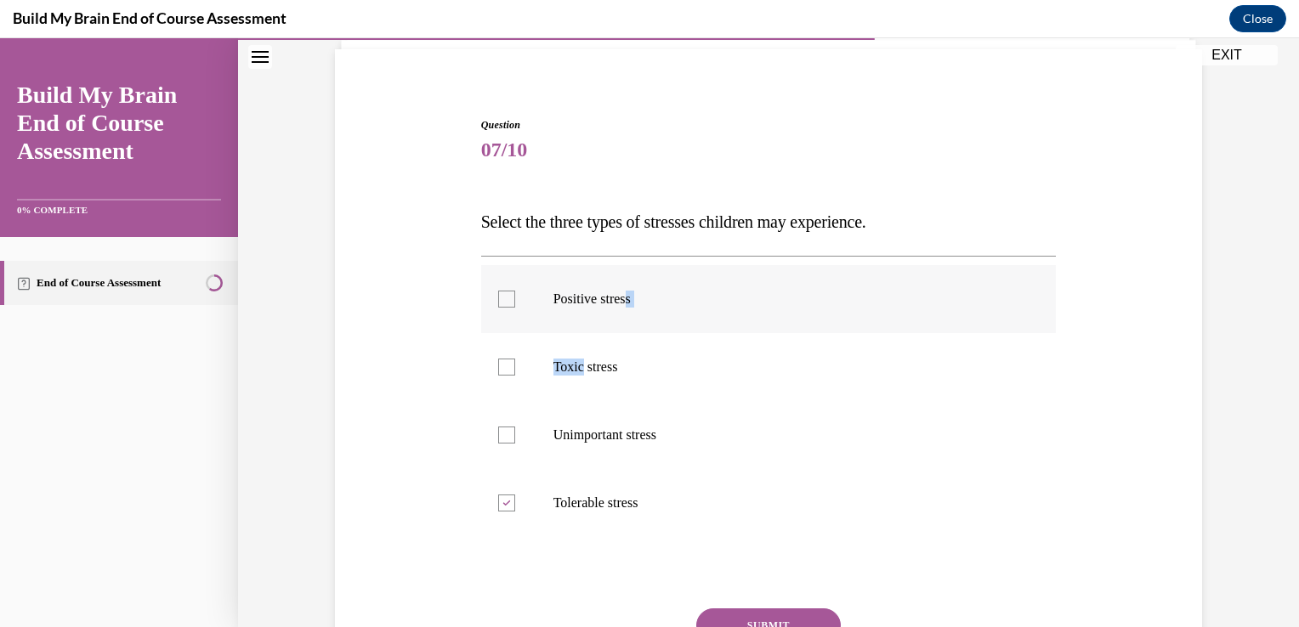
click at [625, 303] on p "Positive stress" at bounding box center [783, 299] width 461 height 17
click at [515, 303] on input "Positive stress" at bounding box center [506, 299] width 17 height 17
checkbox input "true"
click at [586, 375] on p "Toxic stress" at bounding box center [783, 367] width 461 height 17
click at [515, 375] on input "Toxic stress" at bounding box center [506, 367] width 17 height 17
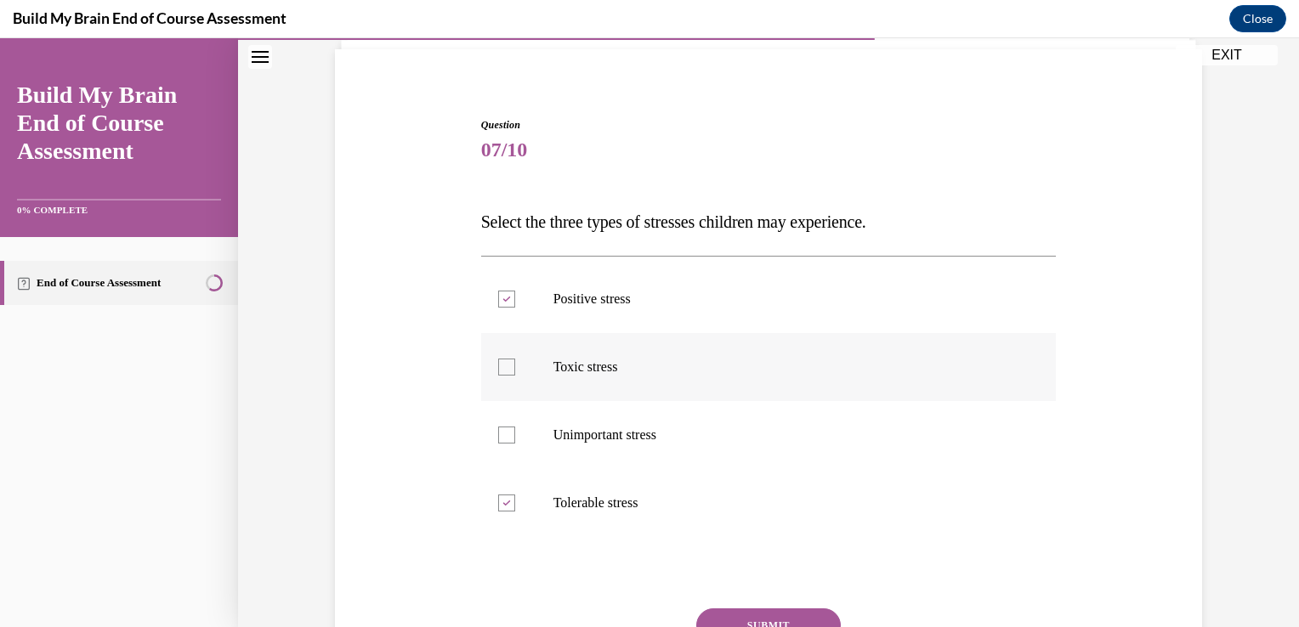
checkbox input "true"
click at [778, 617] on button "SUBMIT" at bounding box center [768, 626] width 144 height 34
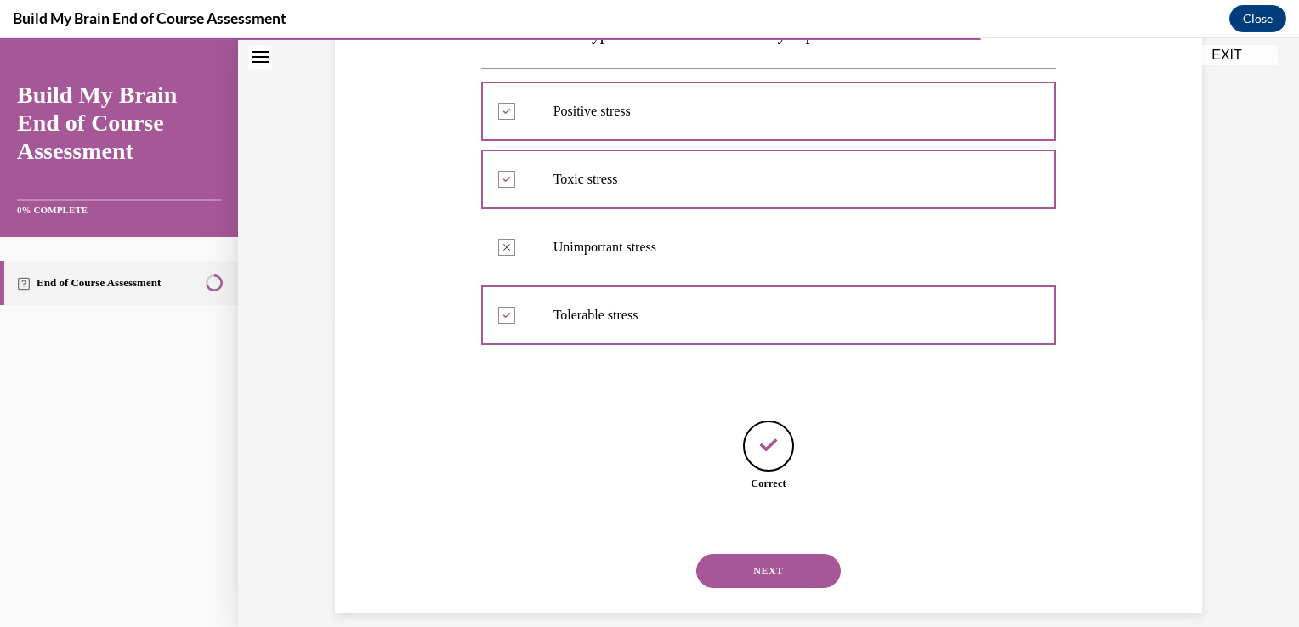
scroll to position [326, 0]
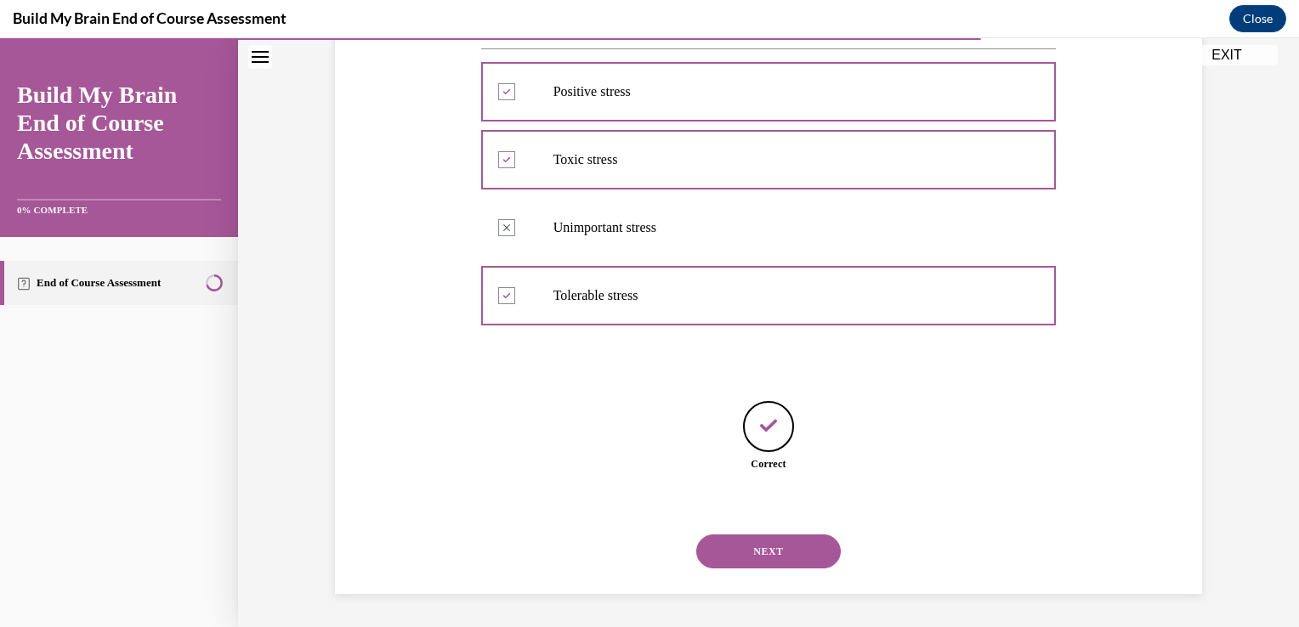
click at [791, 556] on button "NEXT" at bounding box center [768, 552] width 144 height 34
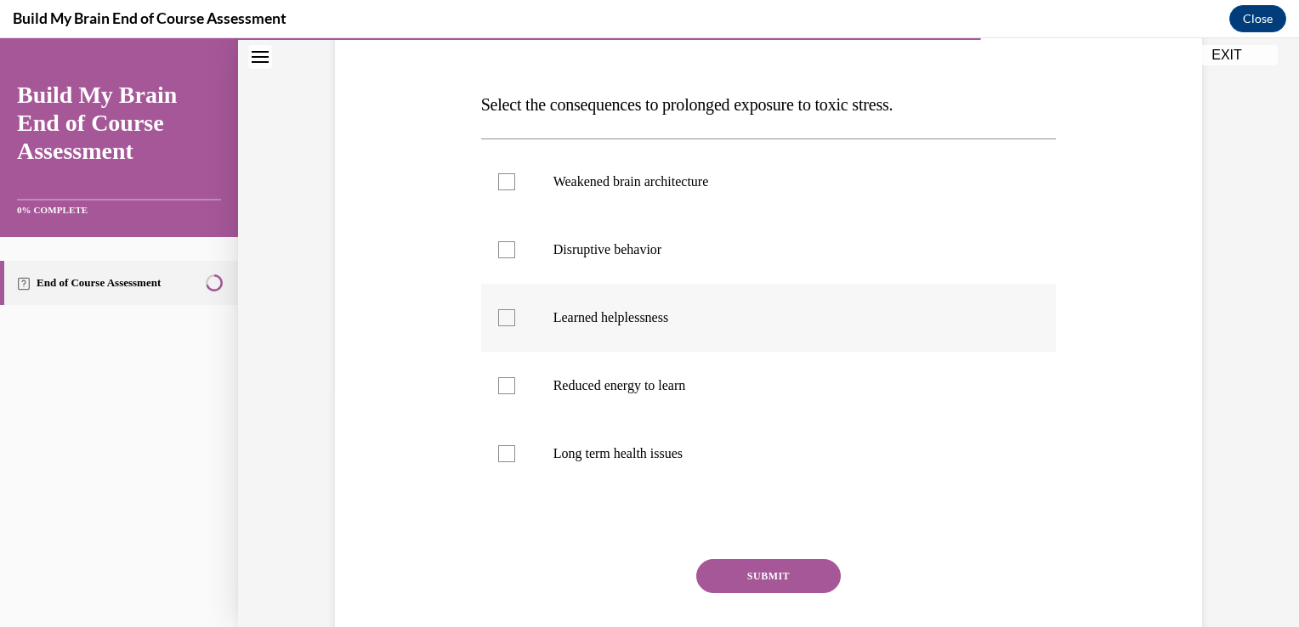
scroll to position [235, 0]
click at [675, 170] on label "Weakened brain architecture" at bounding box center [768, 184] width 575 height 68
click at [515, 175] on input "Weakened brain architecture" at bounding box center [506, 183] width 17 height 17
checkbox input "true"
click at [639, 244] on p "Disruptive behavior" at bounding box center [783, 251] width 461 height 17
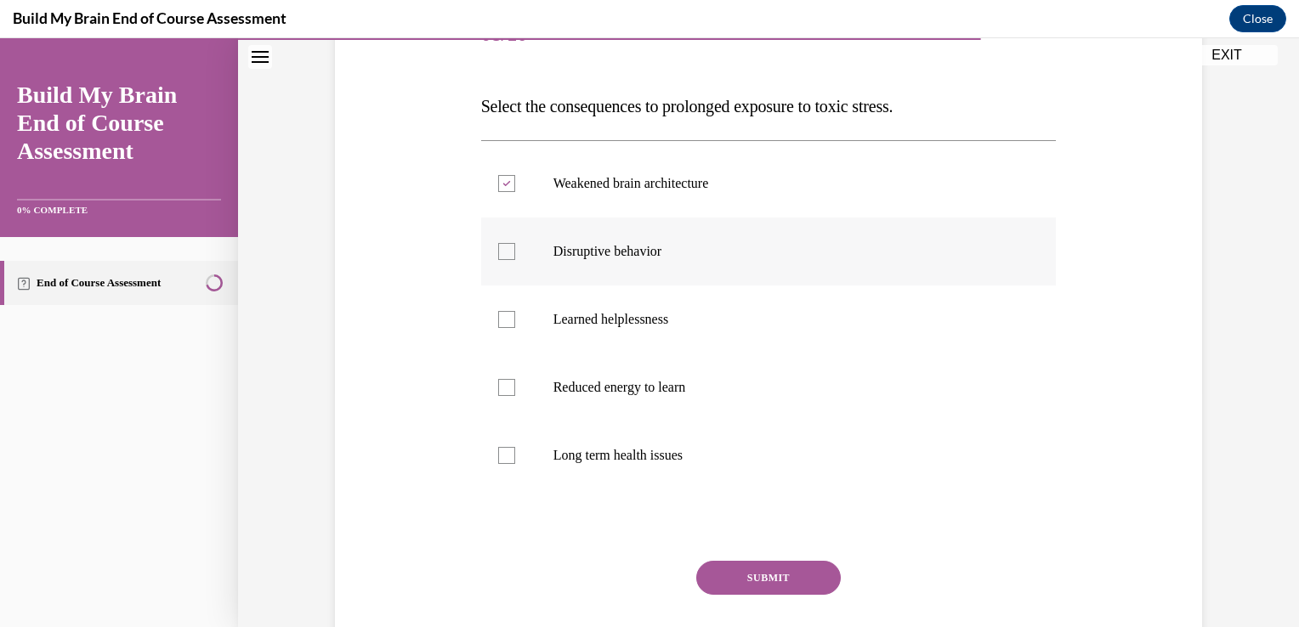
click at [515, 244] on input "Disruptive behavior" at bounding box center [506, 251] width 17 height 17
checkbox input "true"
drag, startPoint x: 629, startPoint y: 378, endPoint x: 634, endPoint y: 450, distance: 72.4
click at [634, 450] on ul "Weakened brain architecture Disruptive behavior Learned helplessness Reduced en…" at bounding box center [768, 320] width 575 height 340
click at [634, 450] on p "Long term health issues" at bounding box center [783, 455] width 461 height 17
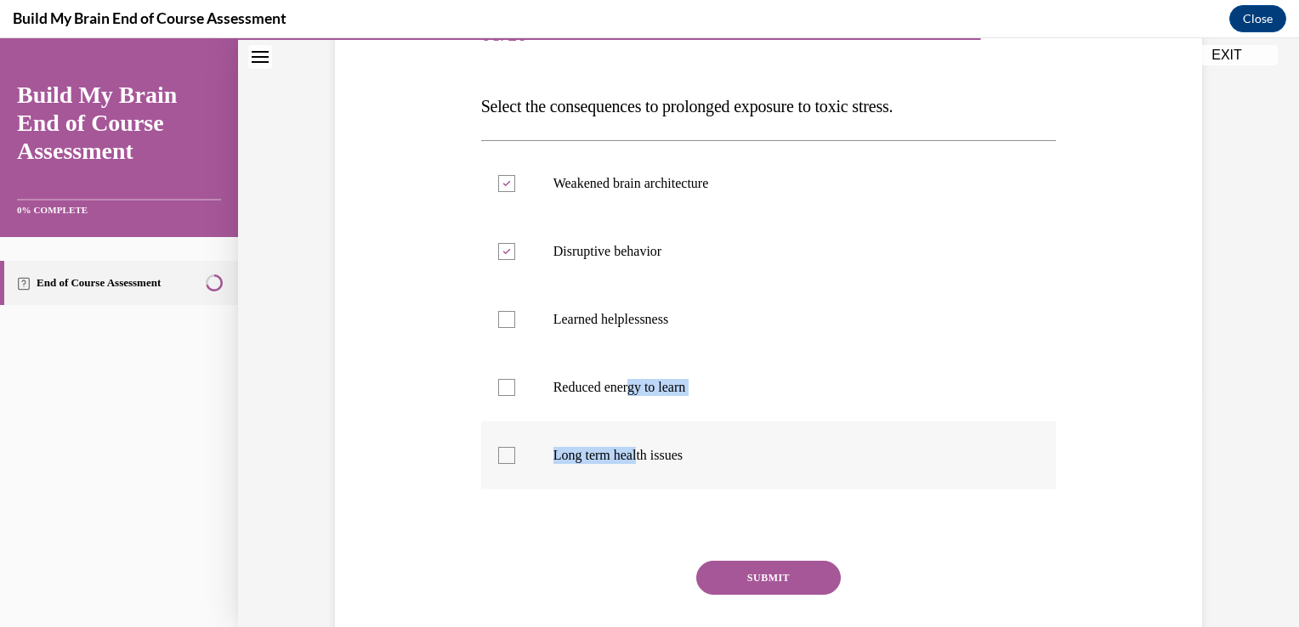
click at [515, 450] on input "Long term health issues" at bounding box center [506, 455] width 17 height 17
checkbox input "true"
click at [545, 386] on label "Reduced energy to learn" at bounding box center [768, 388] width 575 height 68
click at [515, 386] on input "Reduced energy to learn" at bounding box center [506, 387] width 17 height 17
checkbox input "true"
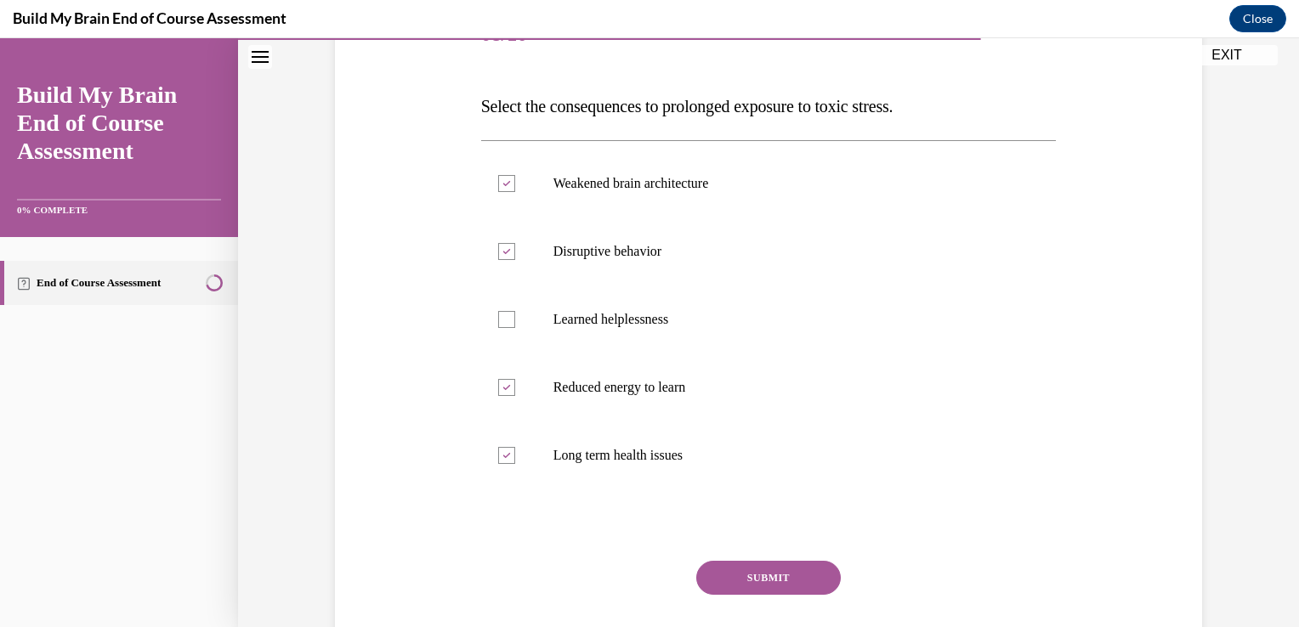
click at [768, 575] on button "SUBMIT" at bounding box center [768, 578] width 144 height 34
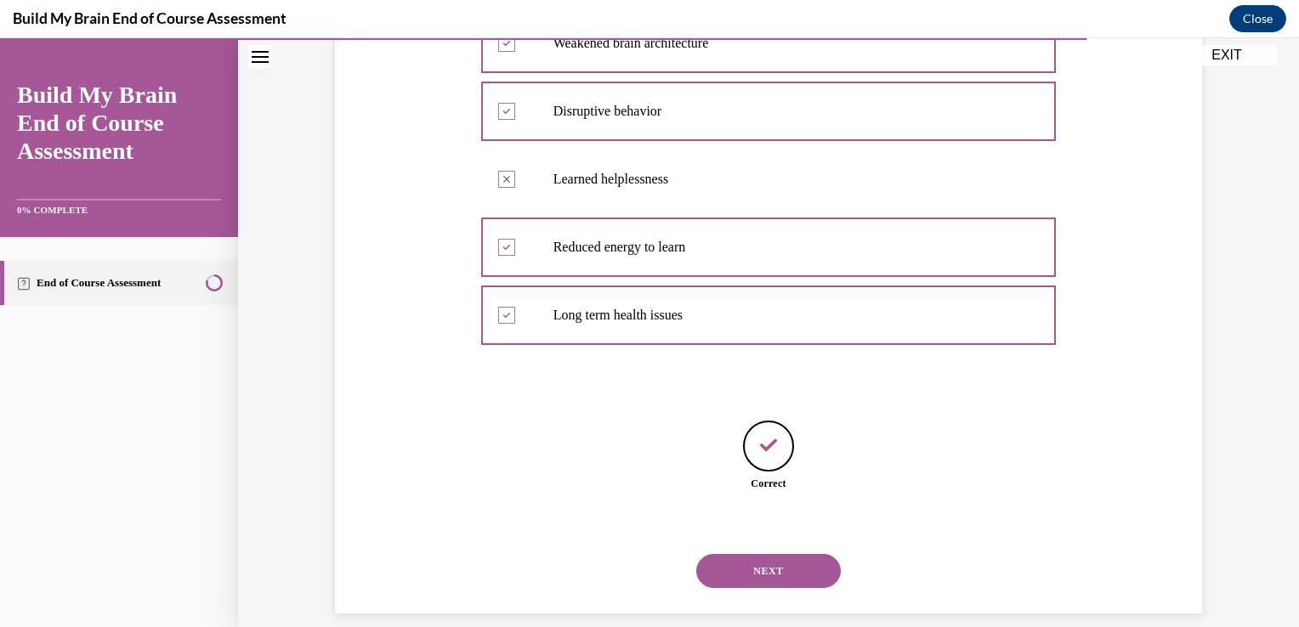
scroll to position [394, 0]
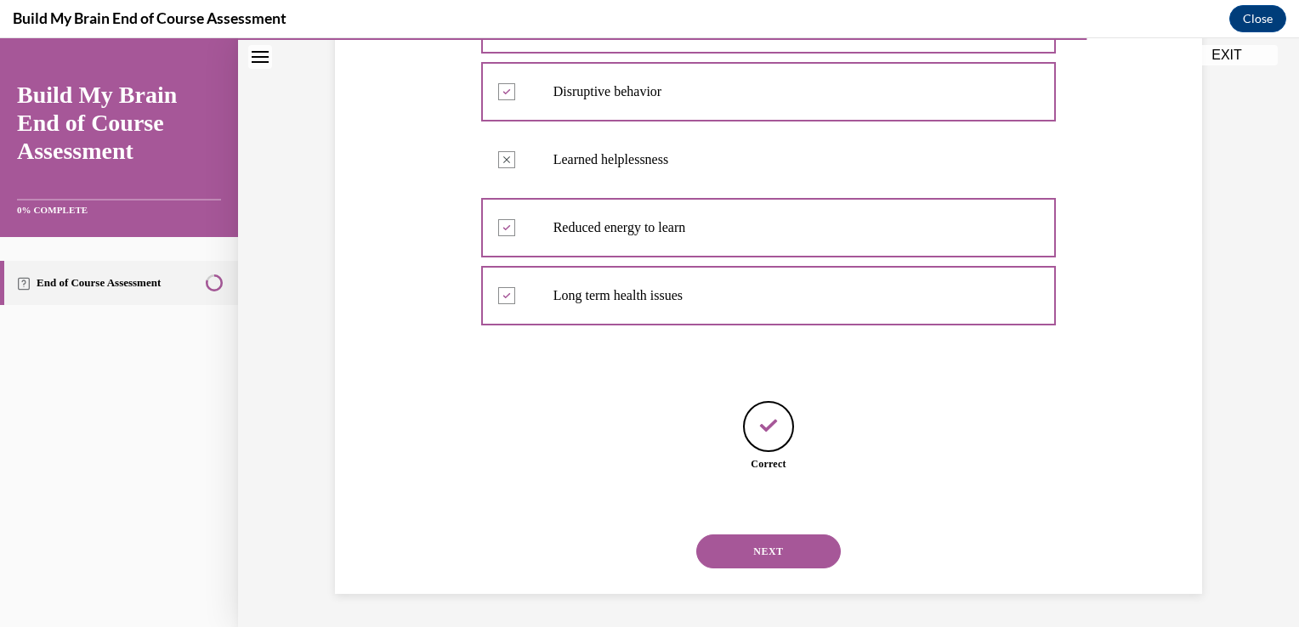
click at [775, 550] on button "NEXT" at bounding box center [768, 552] width 144 height 34
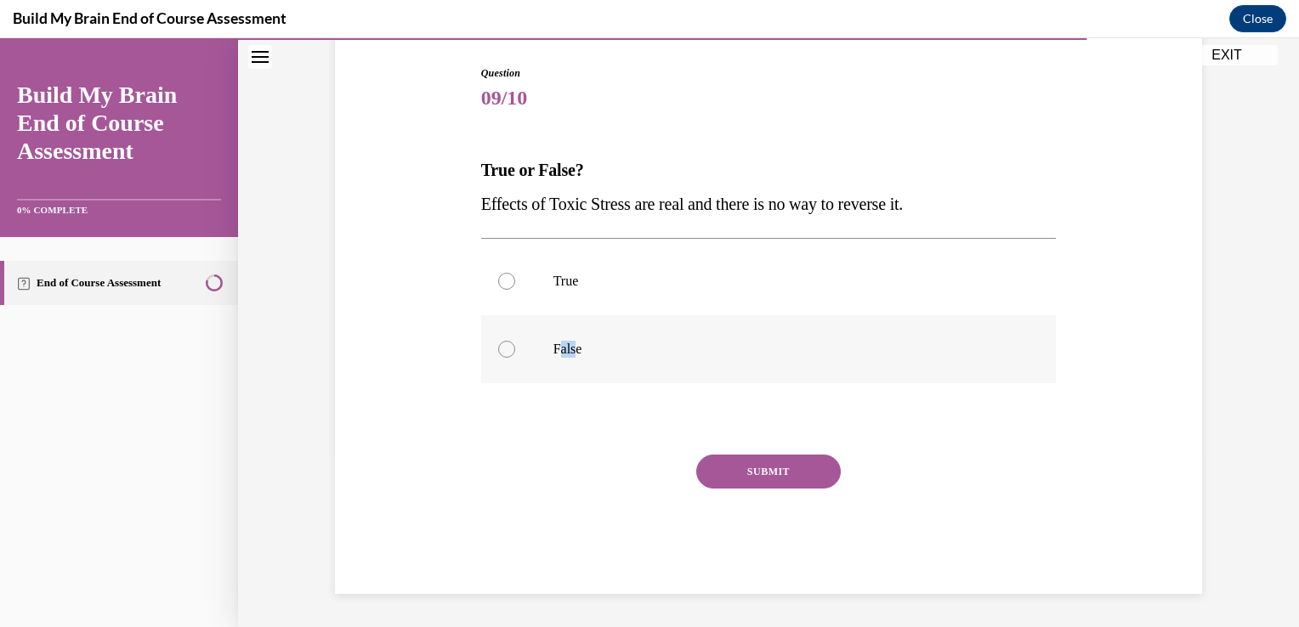
drag, startPoint x: 568, startPoint y: 336, endPoint x: 554, endPoint y: 348, distance: 18.1
click at [554, 348] on label "False" at bounding box center [768, 349] width 575 height 68
click at [554, 348] on p "False" at bounding box center [783, 349] width 461 height 17
click at [515, 348] on input "False" at bounding box center [506, 349] width 17 height 17
radio input "true"
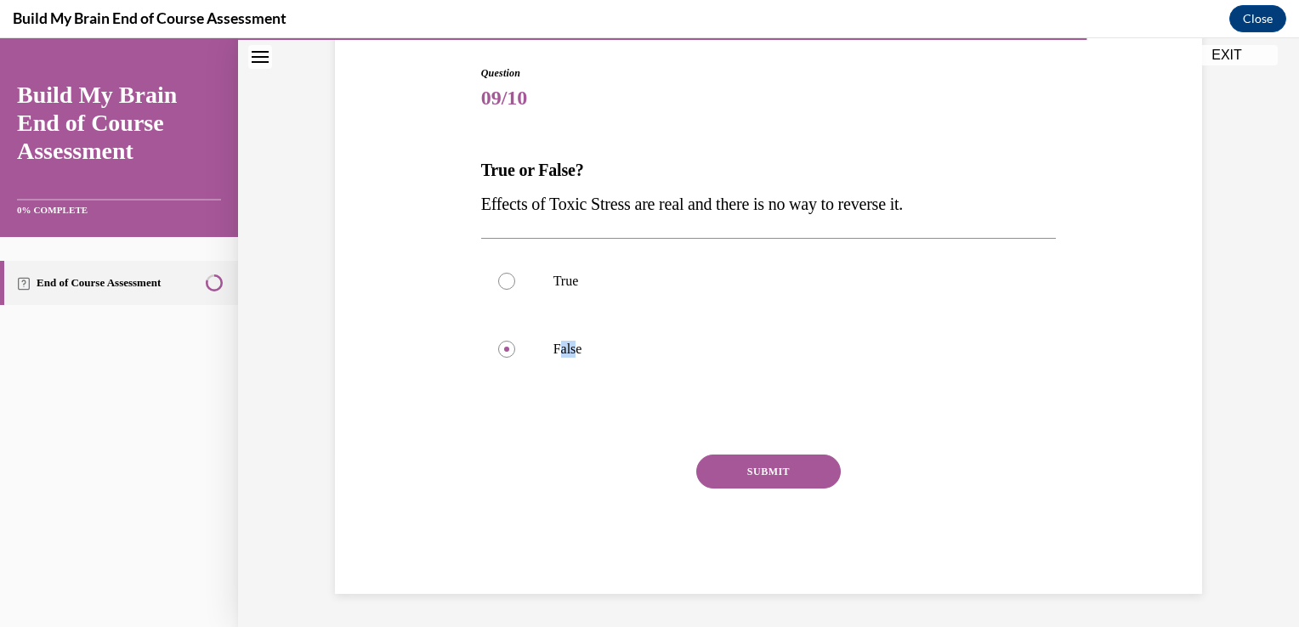
click at [739, 477] on button "SUBMIT" at bounding box center [768, 472] width 144 height 34
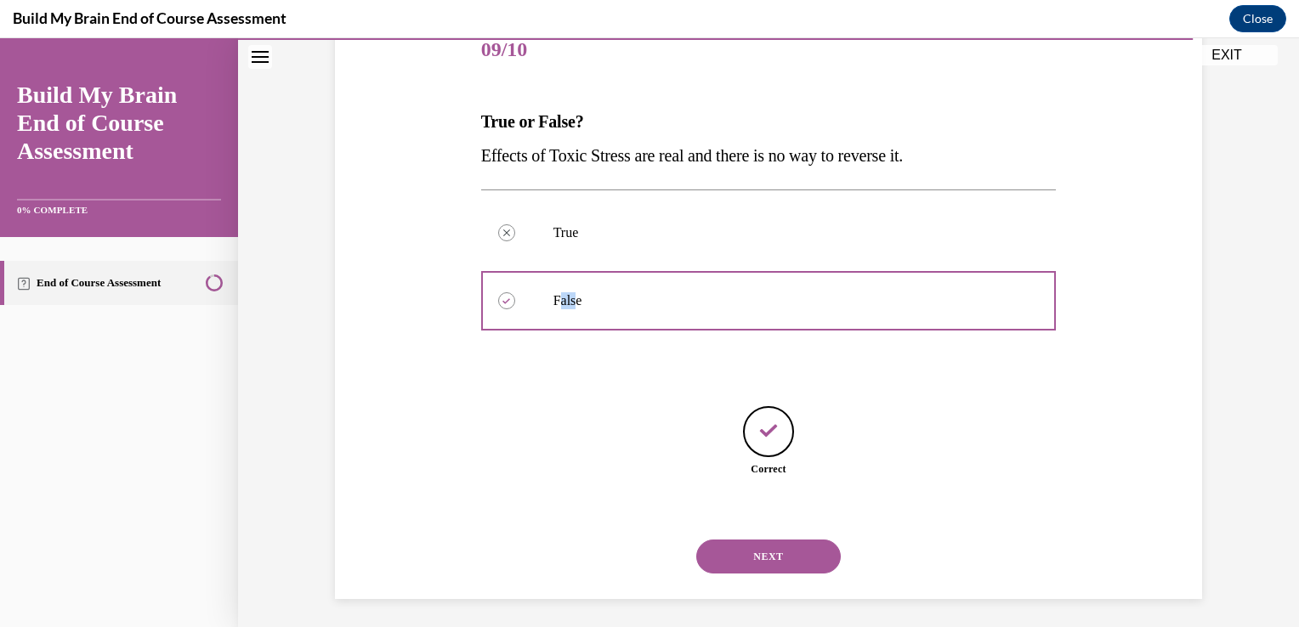
scroll to position [224, 0]
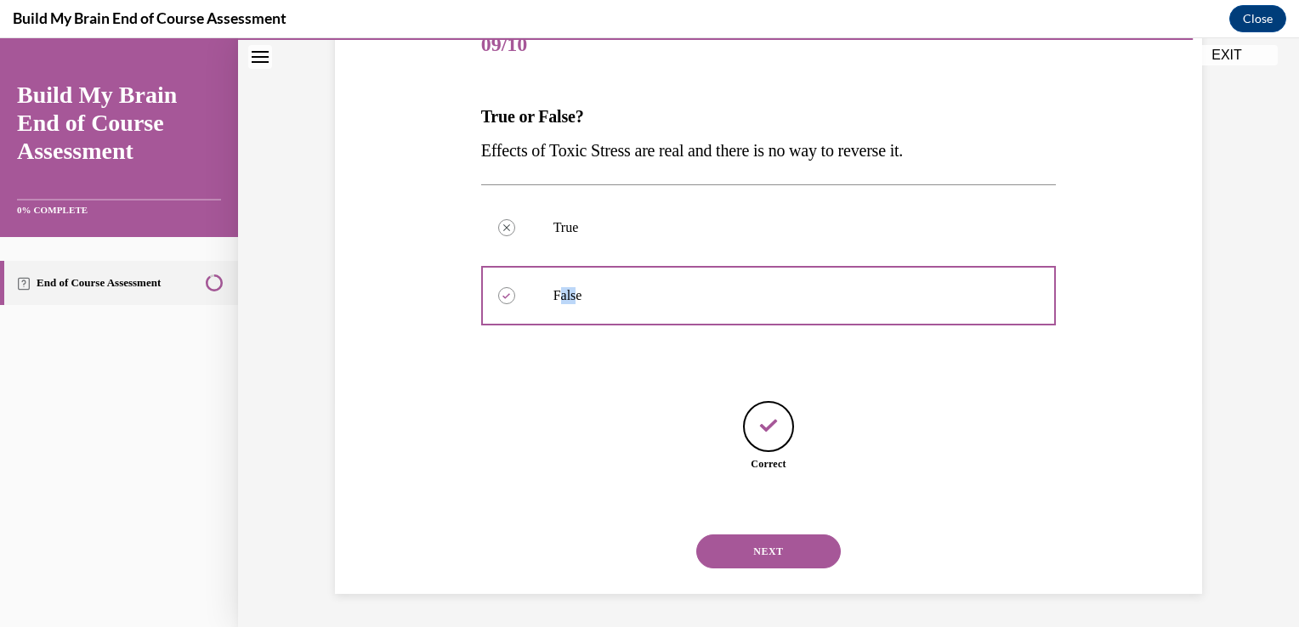
click at [780, 546] on button "NEXT" at bounding box center [768, 552] width 144 height 34
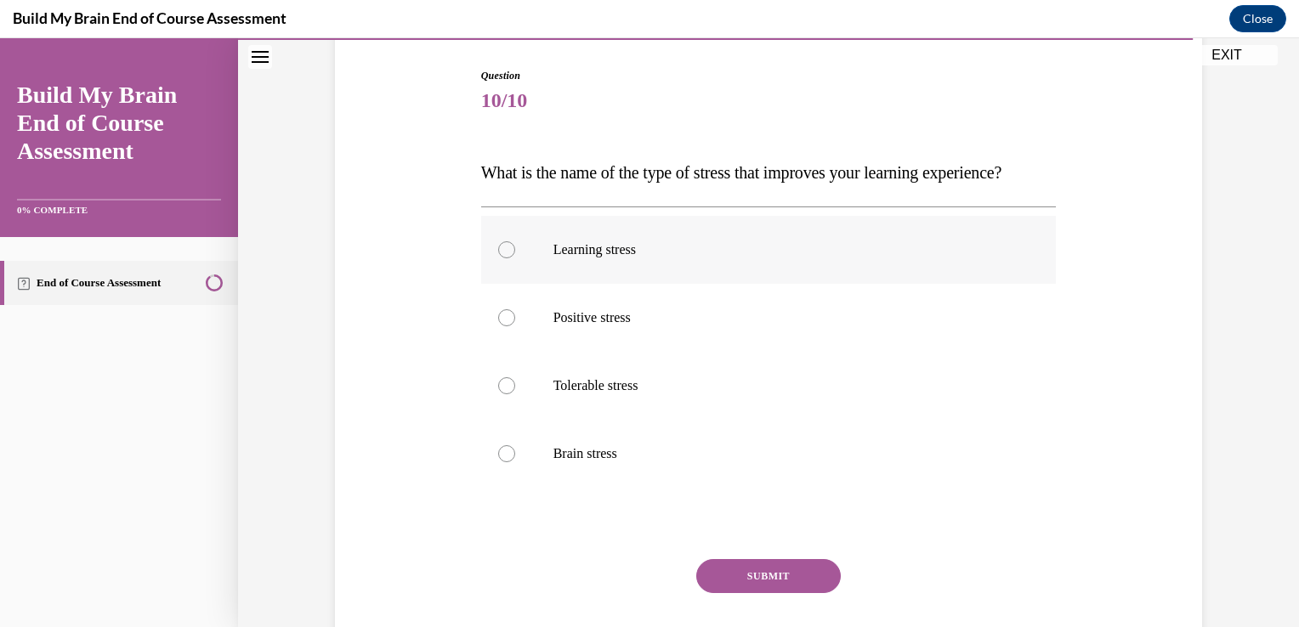
scroll to position [171, 0]
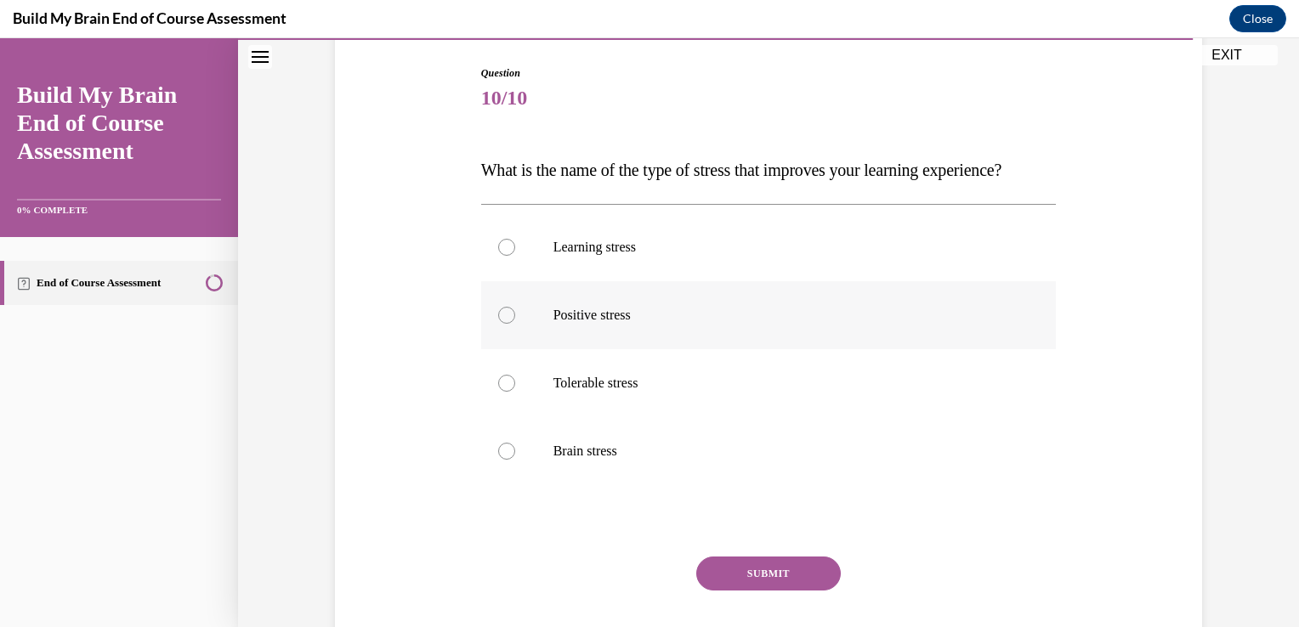
click at [643, 349] on label "Positive stress" at bounding box center [768, 315] width 575 height 68
click at [515, 324] on input "Positive stress" at bounding box center [506, 315] width 17 height 17
radio input "true"
click at [607, 281] on label "Learning stress" at bounding box center [768, 247] width 575 height 68
click at [515, 256] on input "Learning stress" at bounding box center [506, 247] width 17 height 17
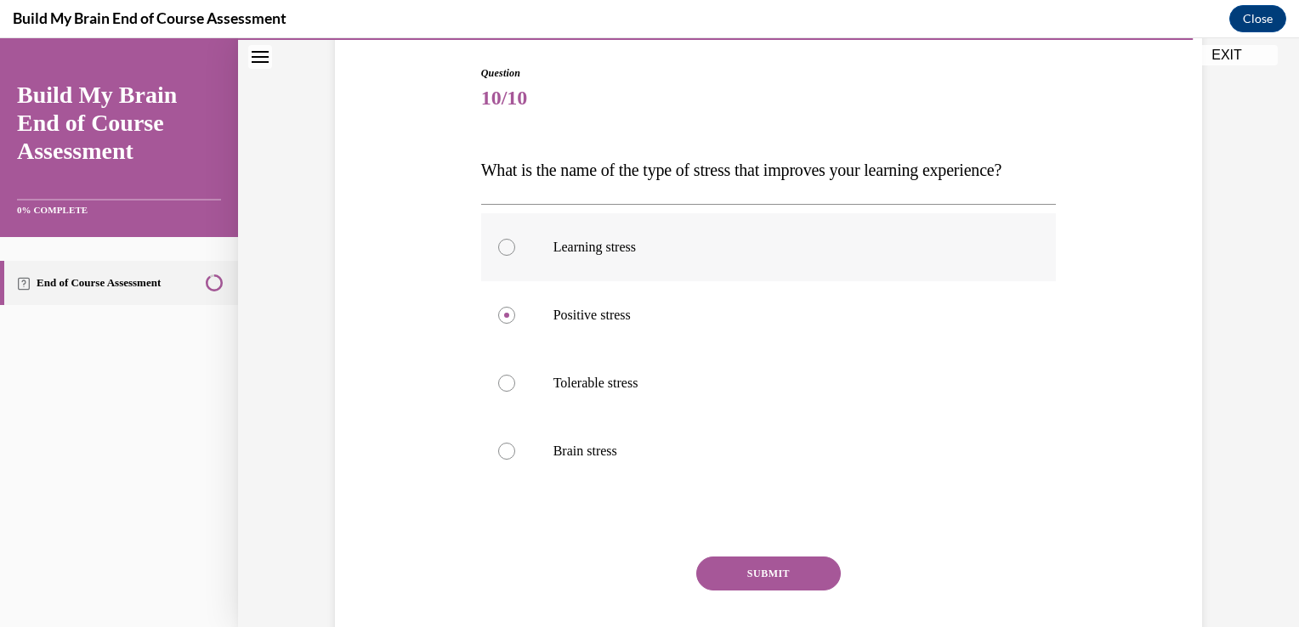
radio input "true"
click at [614, 324] on p "Positive stress" at bounding box center [783, 315] width 461 height 17
click at [515, 324] on input "Positive stress" at bounding box center [506, 315] width 17 height 17
radio input "true"
click at [765, 591] on button "SUBMIT" at bounding box center [768, 574] width 144 height 34
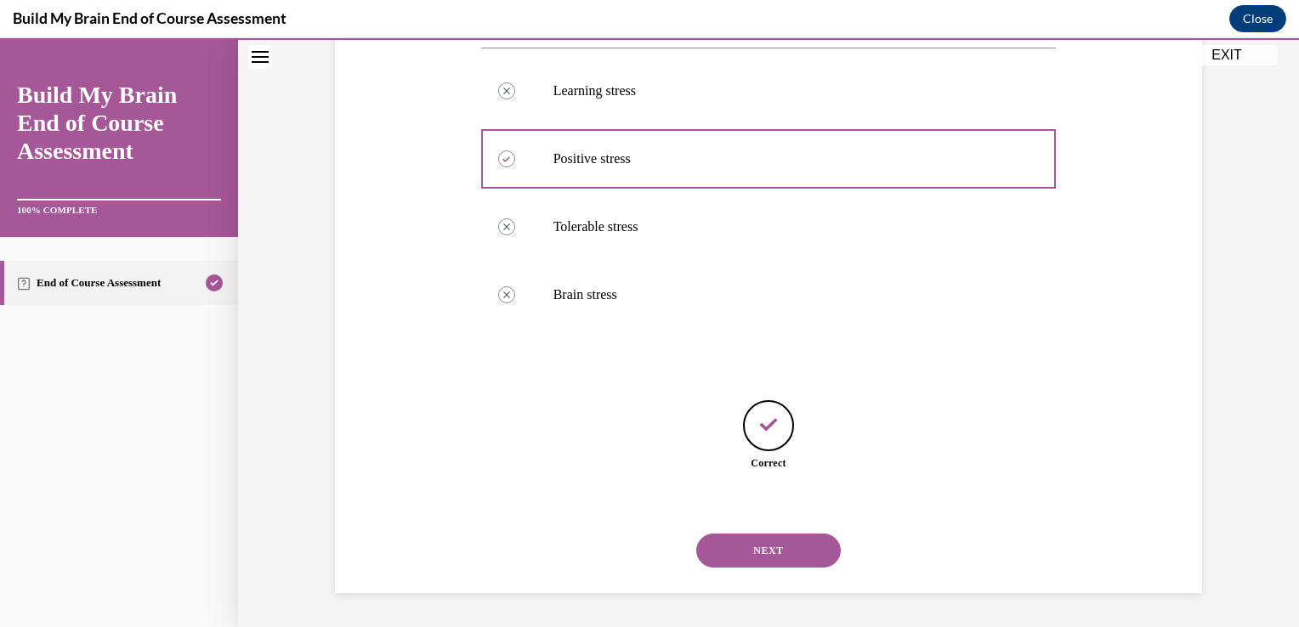
scroll to position [360, 0]
click at [793, 550] on button "NEXT" at bounding box center [768, 551] width 144 height 34
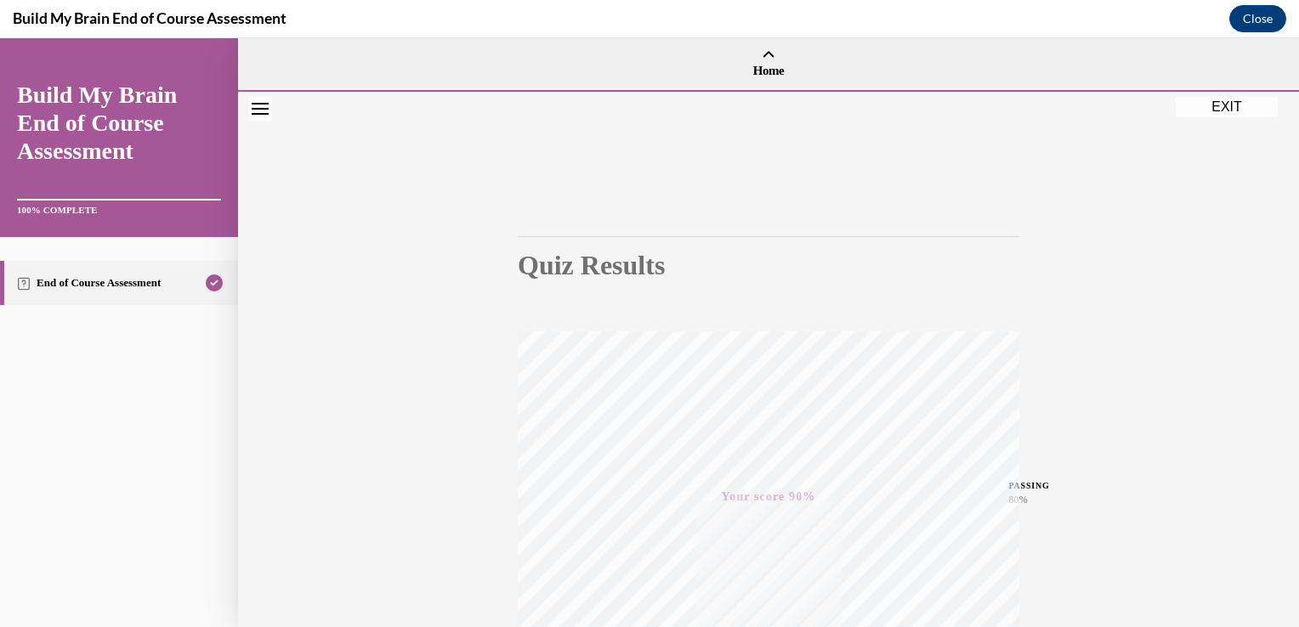
scroll to position [6, 0]
click at [1223, 102] on button "EXIT" at bounding box center [1226, 101] width 102 height 20
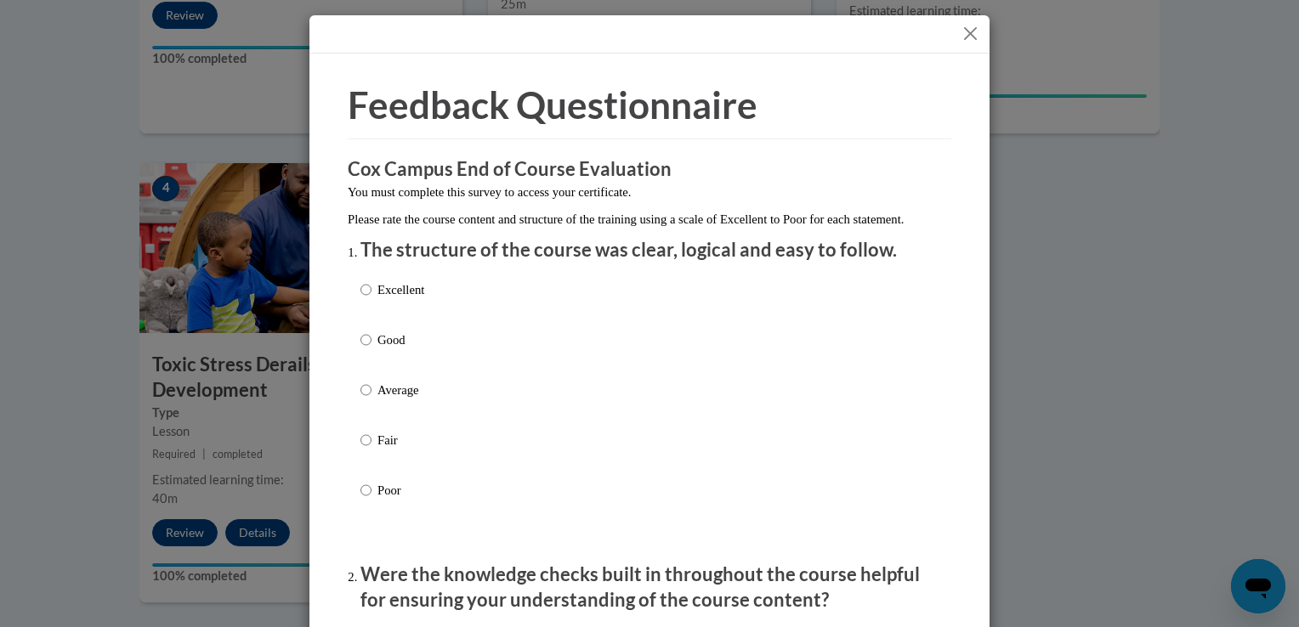
click at [402, 299] on p "Excellent" at bounding box center [400, 289] width 47 height 19
click at [371, 299] on input "Excellent" at bounding box center [365, 289] width 11 height 19
radio input "true"
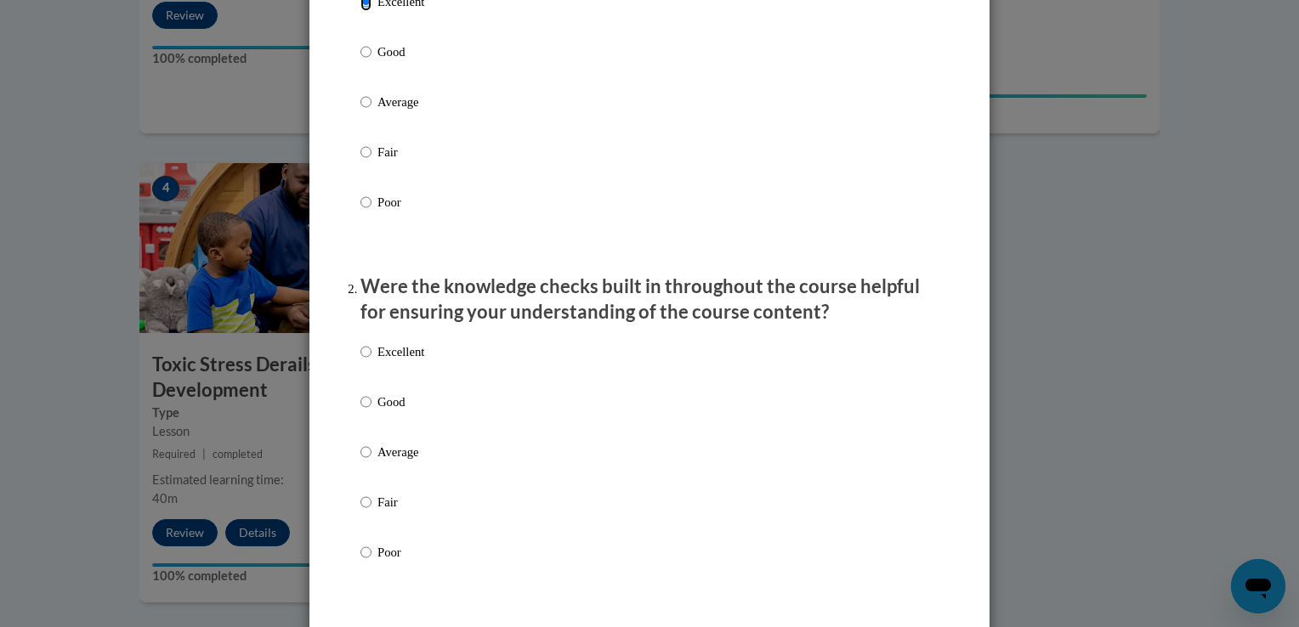
scroll to position [289, 0]
click at [405, 360] on p "Excellent" at bounding box center [400, 351] width 47 height 19
click at [371, 360] on input "Excellent" at bounding box center [365, 351] width 11 height 19
radio input "true"
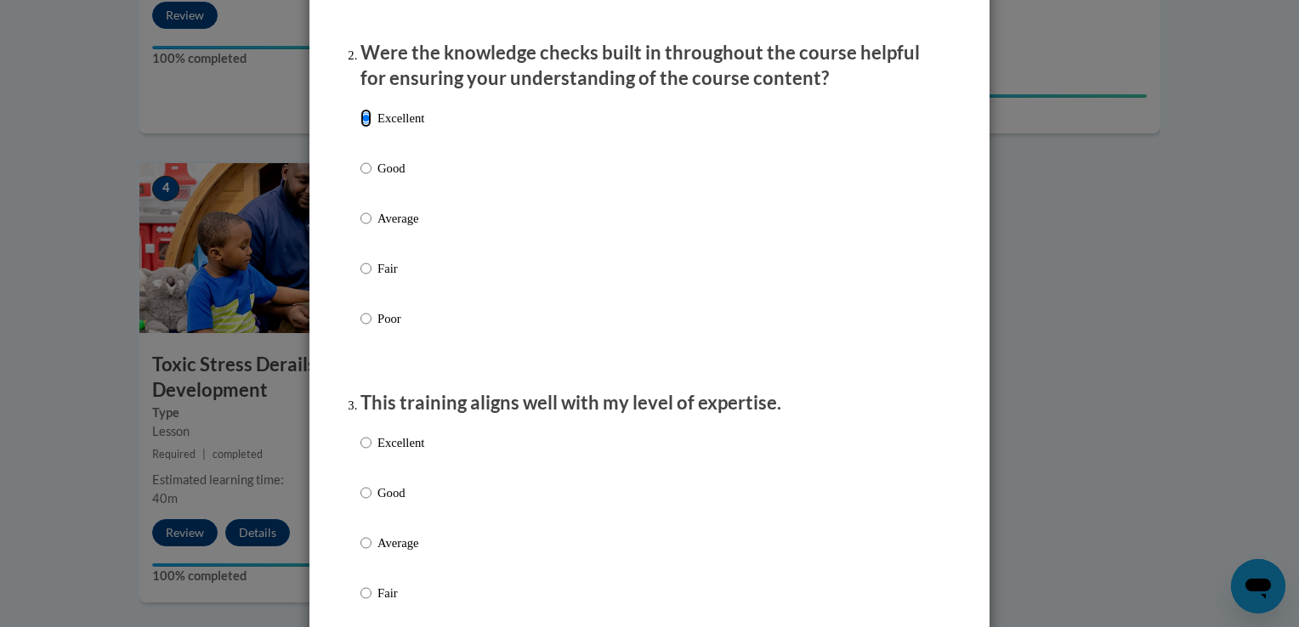
scroll to position [814, 0]
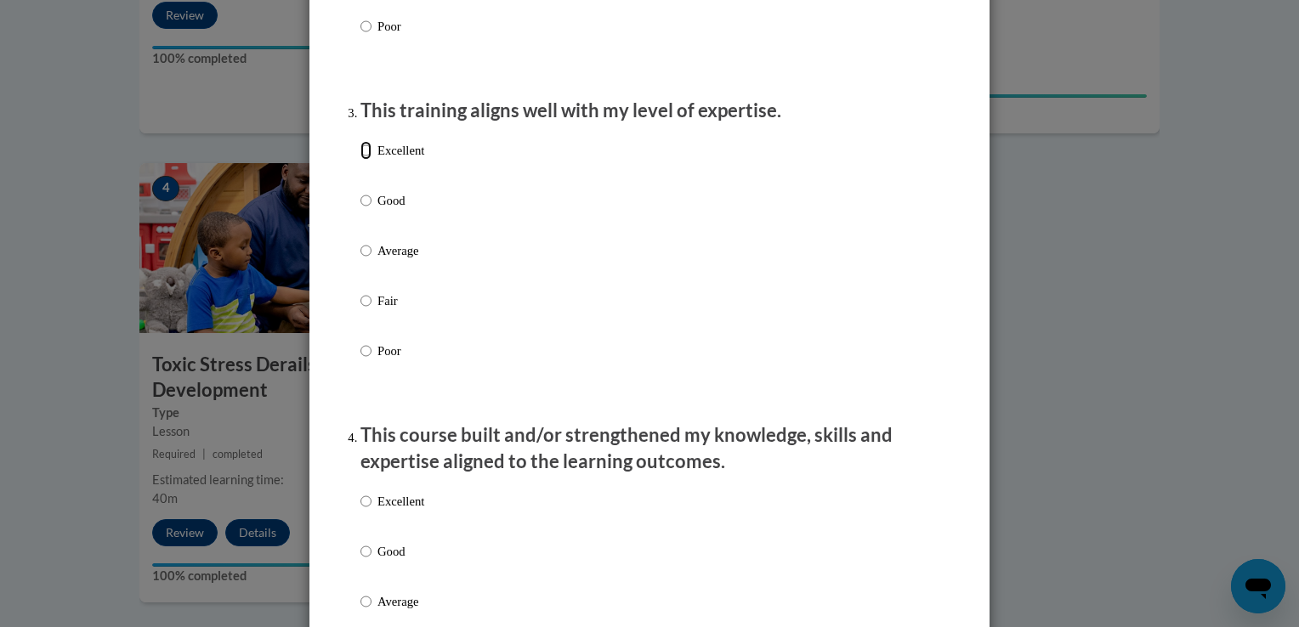
click at [360, 160] on input "Excellent" at bounding box center [365, 150] width 11 height 19
radio input "true"
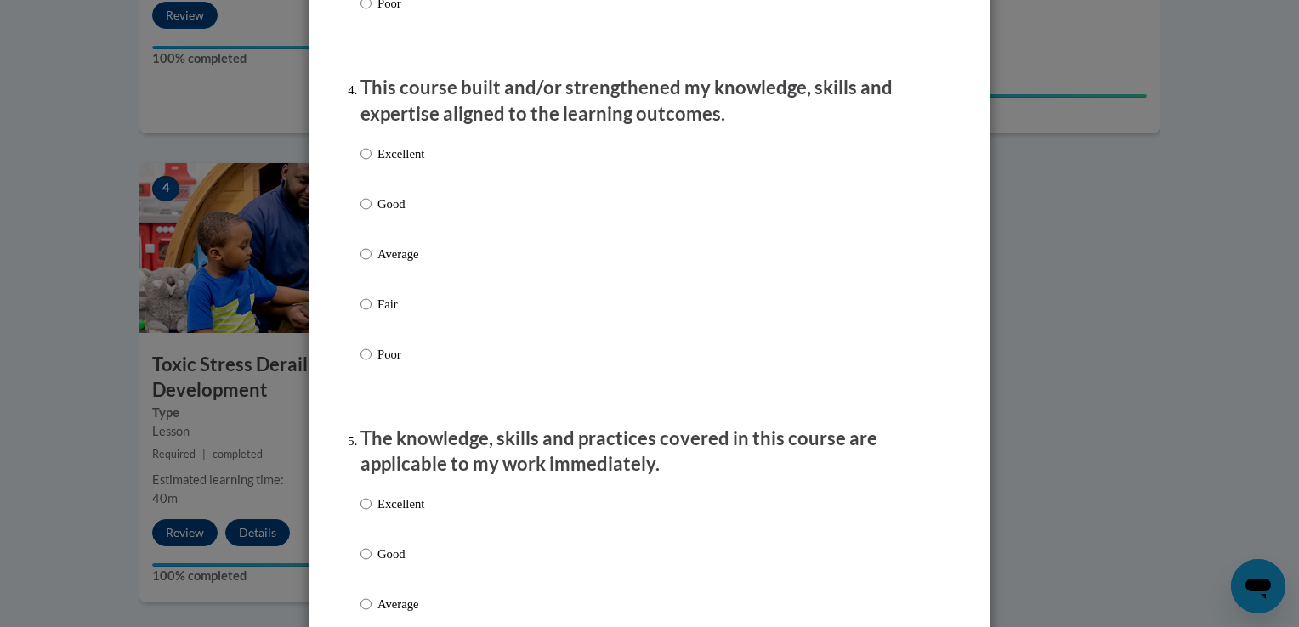
scroll to position [1169, 0]
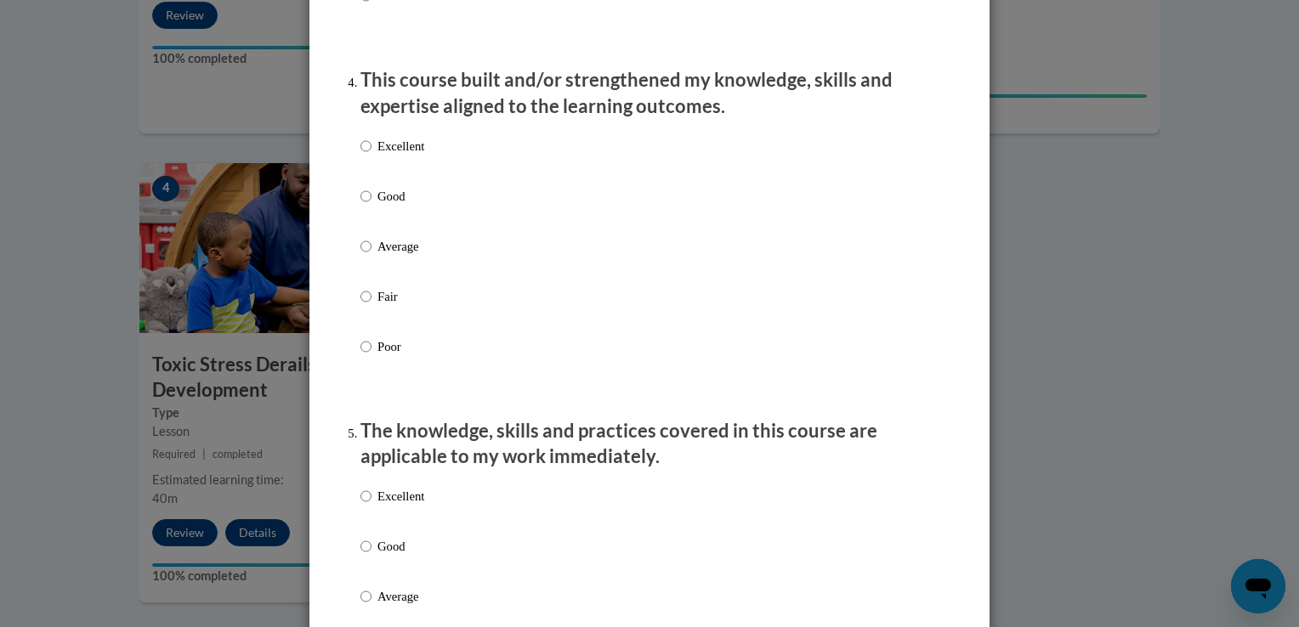
click at [398, 156] on p "Excellent" at bounding box center [400, 146] width 47 height 19
click at [371, 156] on input "Excellent" at bounding box center [365, 146] width 11 height 19
radio input "true"
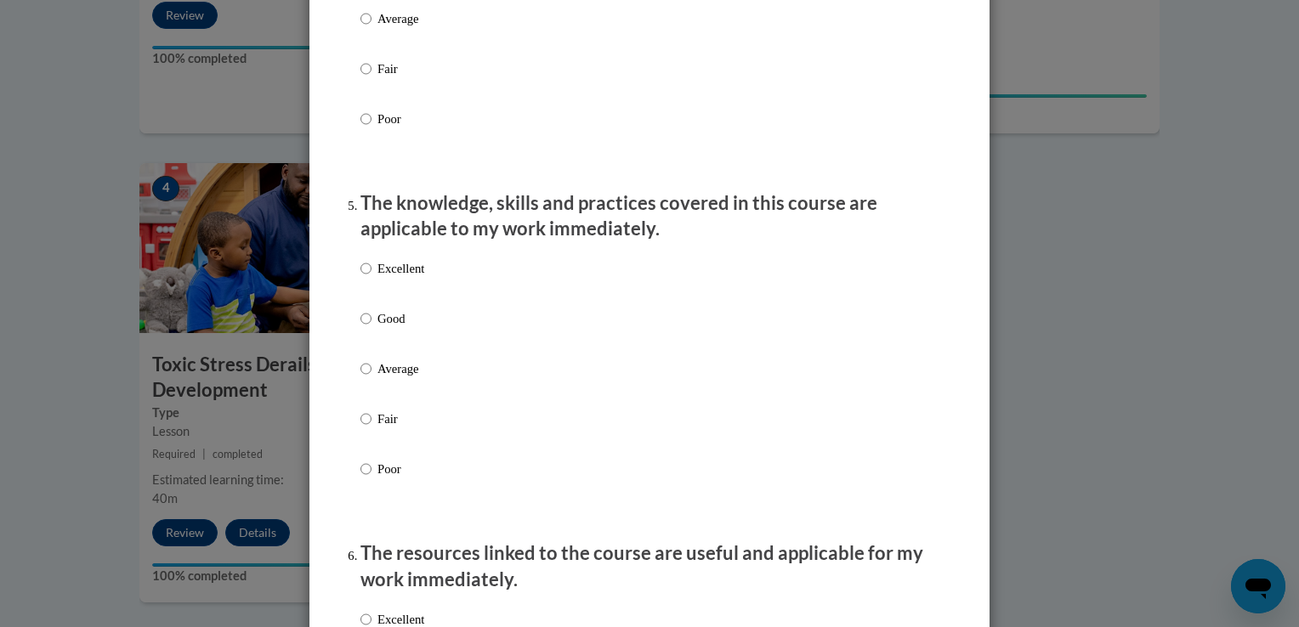
scroll to position [1401, 0]
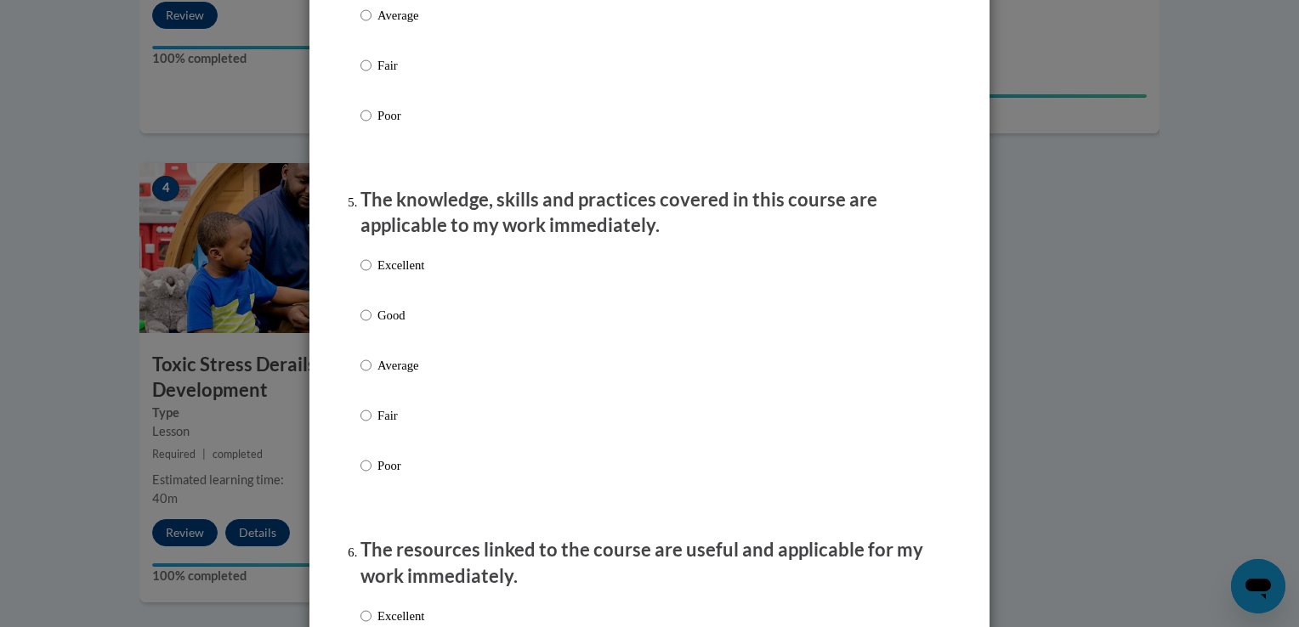
click at [399, 275] on p "Excellent" at bounding box center [400, 265] width 47 height 19
click at [371, 275] on input "Excellent" at bounding box center [365, 265] width 11 height 19
radio input "true"
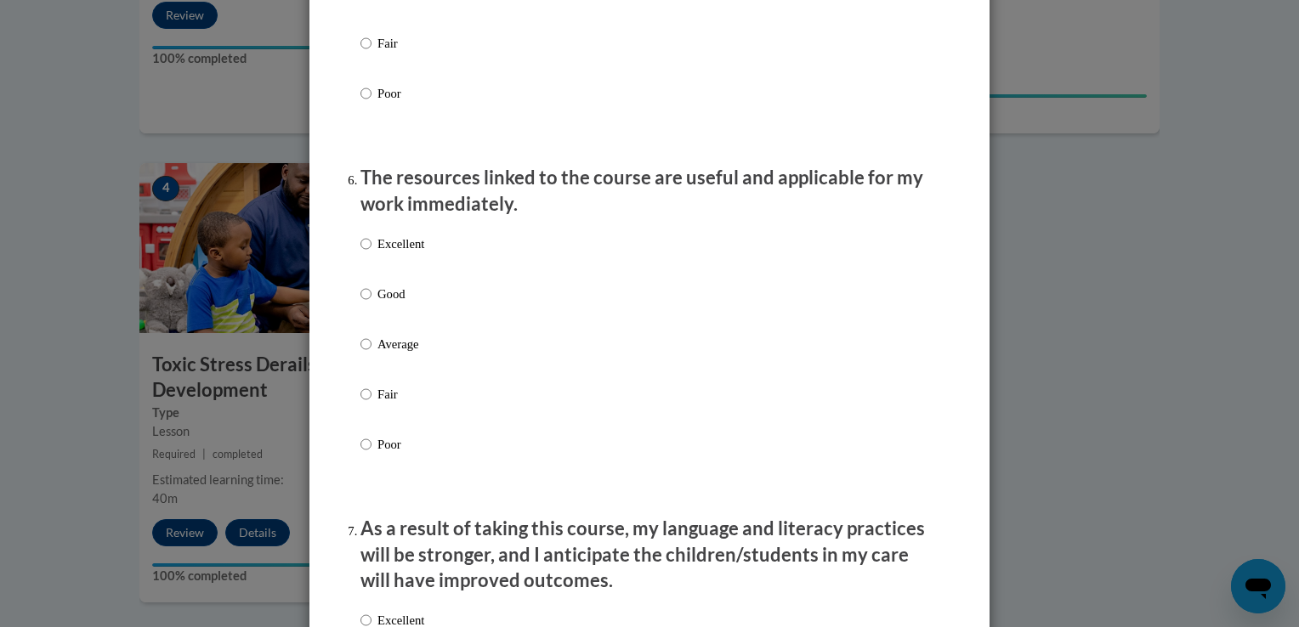
scroll to position [1771, 0]
click at [408, 255] on p "Excellent" at bounding box center [400, 245] width 47 height 19
click at [371, 255] on input "Excellent" at bounding box center [365, 245] width 11 height 19
radio input "true"
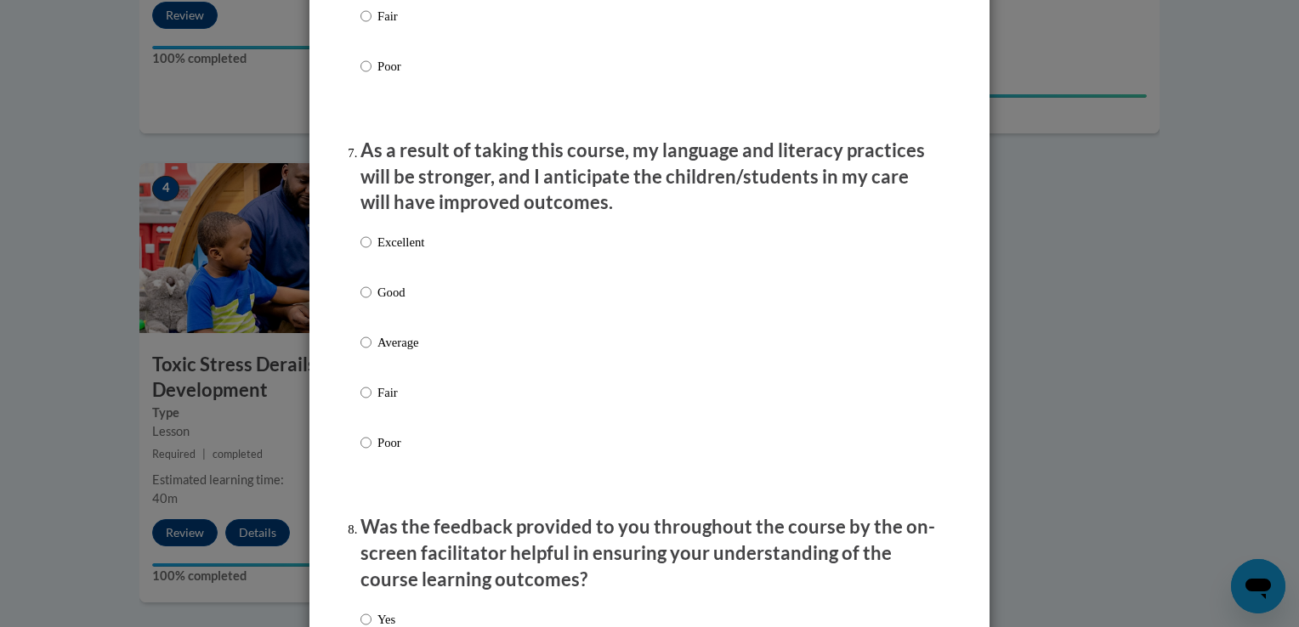
scroll to position [2171, 0]
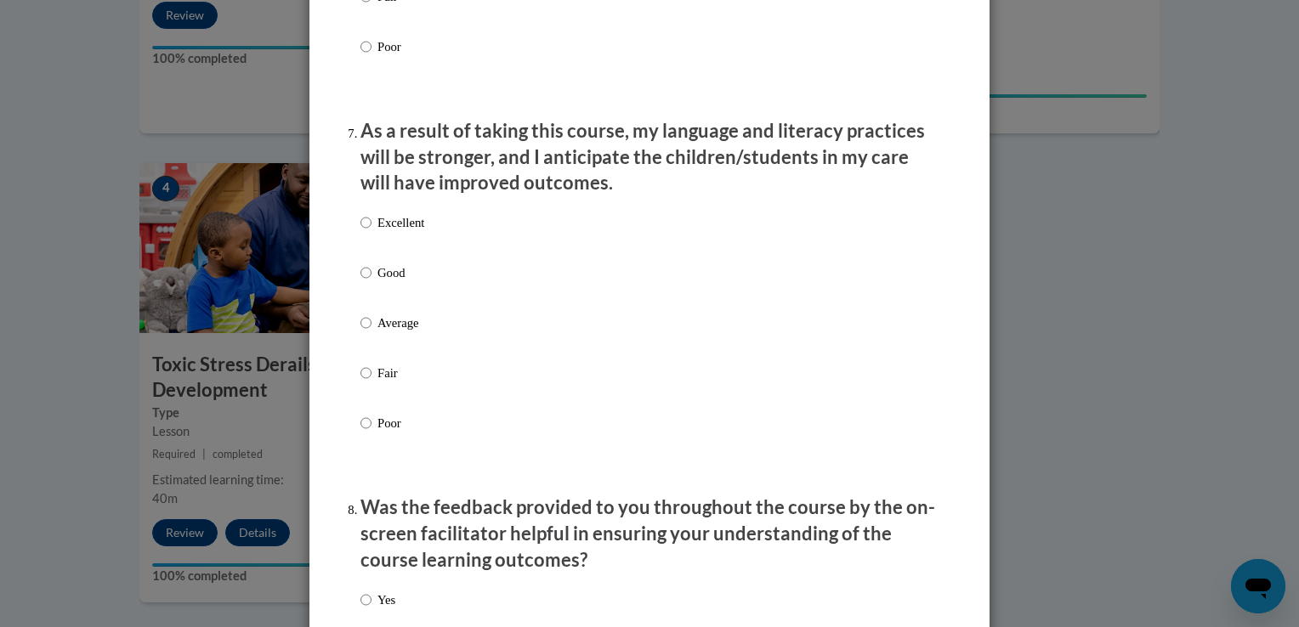
click at [408, 232] on p "Excellent" at bounding box center [400, 222] width 47 height 19
click at [371, 232] on input "Excellent" at bounding box center [365, 222] width 11 height 19
radio input "true"
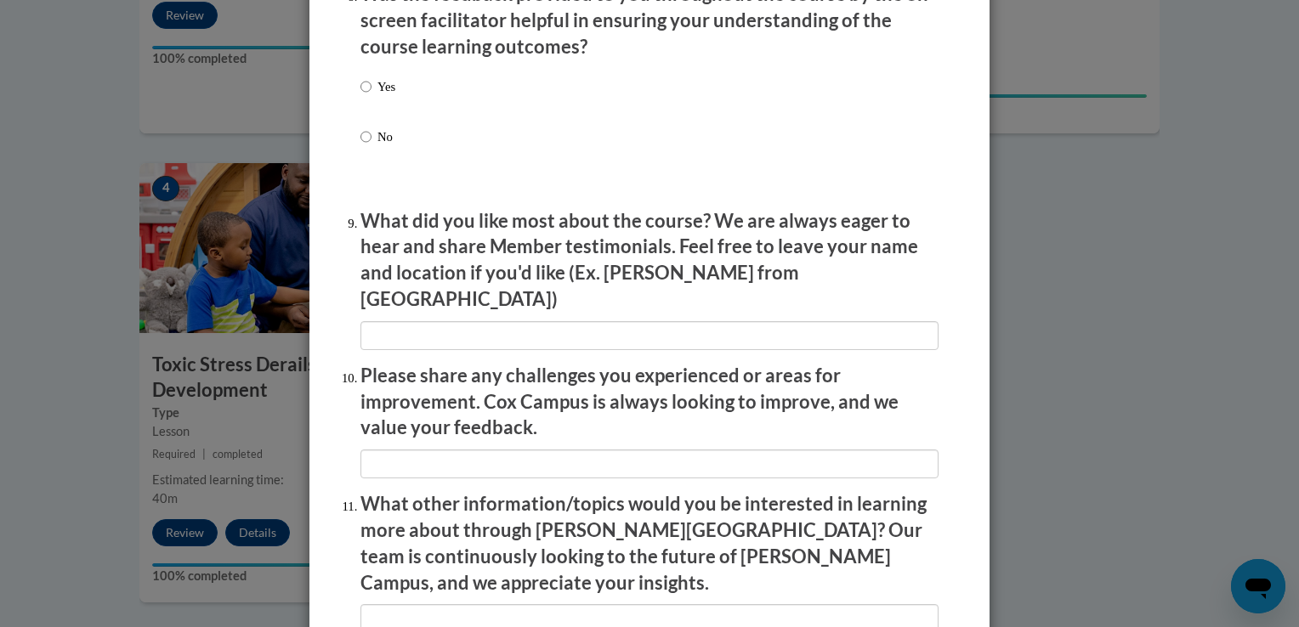
scroll to position [2684, 0]
click at [377, 96] on p "Yes" at bounding box center [386, 86] width 18 height 19
click at [371, 96] on input "Yes" at bounding box center [365, 86] width 11 height 19
radio input "true"
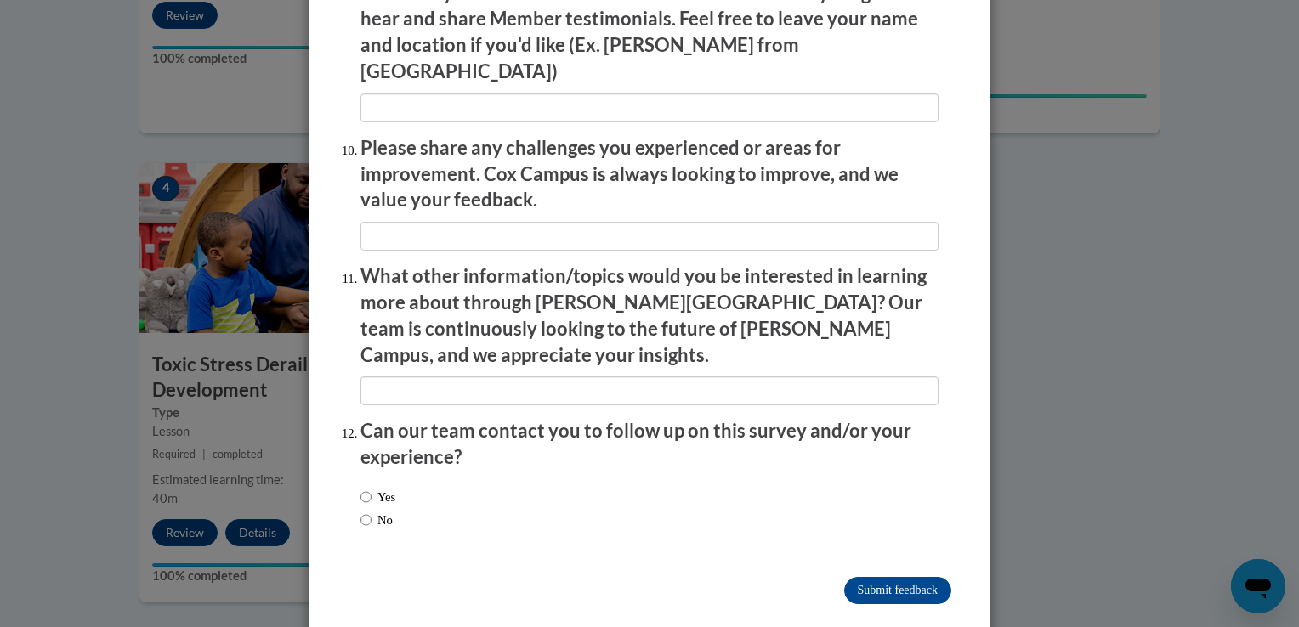
click at [391, 488] on label "Yes" at bounding box center [377, 497] width 35 height 19
click at [371, 488] on input "Yes" at bounding box center [365, 497] width 11 height 19
radio input "true"
click at [372, 511] on label "No" at bounding box center [376, 520] width 32 height 19
click at [371, 511] on input "No" at bounding box center [365, 520] width 11 height 19
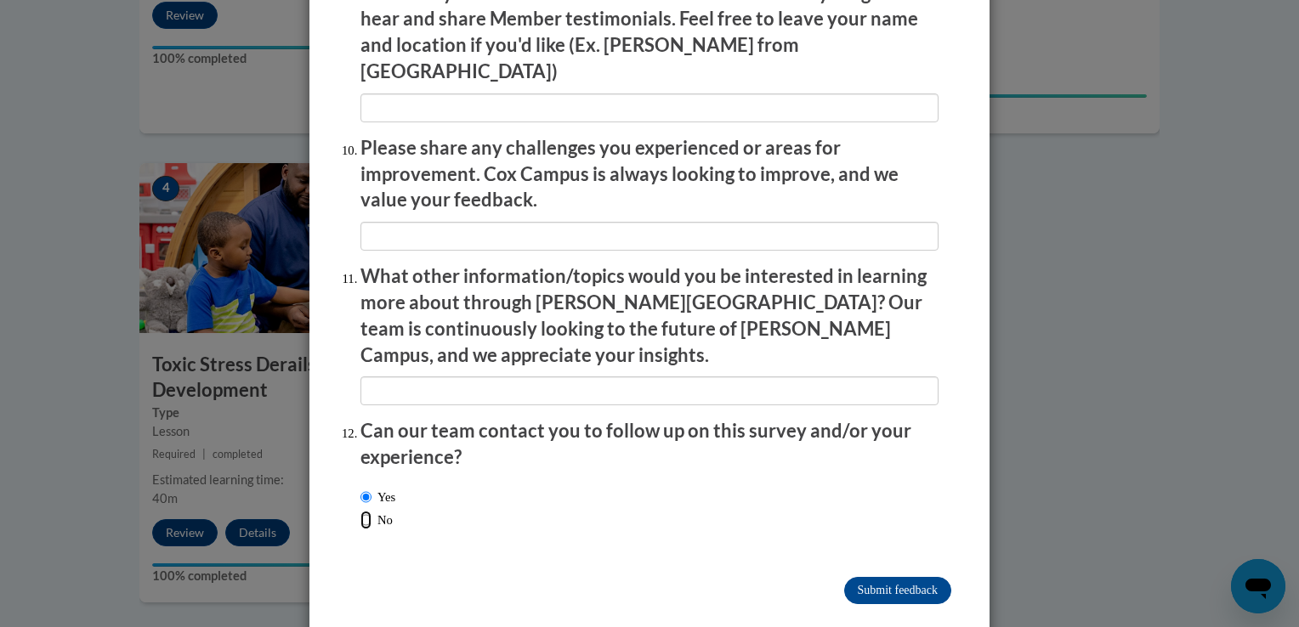
radio input "true"
click at [886, 577] on input "Submit feedback" at bounding box center [897, 590] width 107 height 27
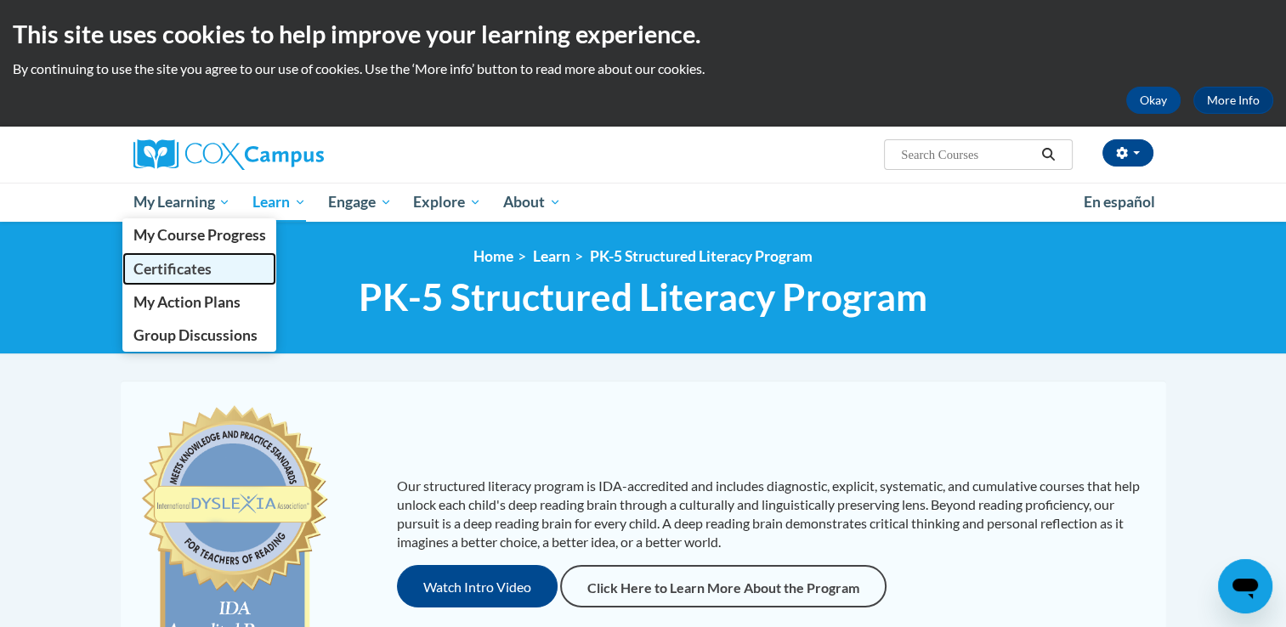
click at [201, 267] on span "Certificates" at bounding box center [172, 269] width 78 height 18
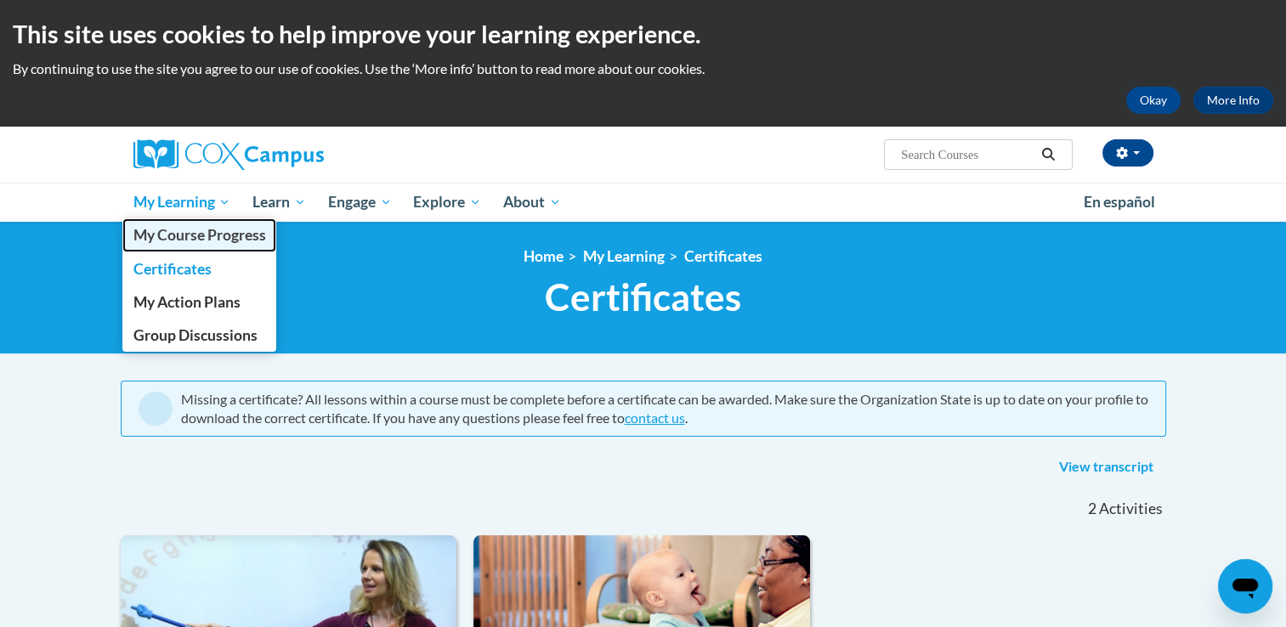
click at [196, 228] on span "My Course Progress" at bounding box center [199, 235] width 133 height 18
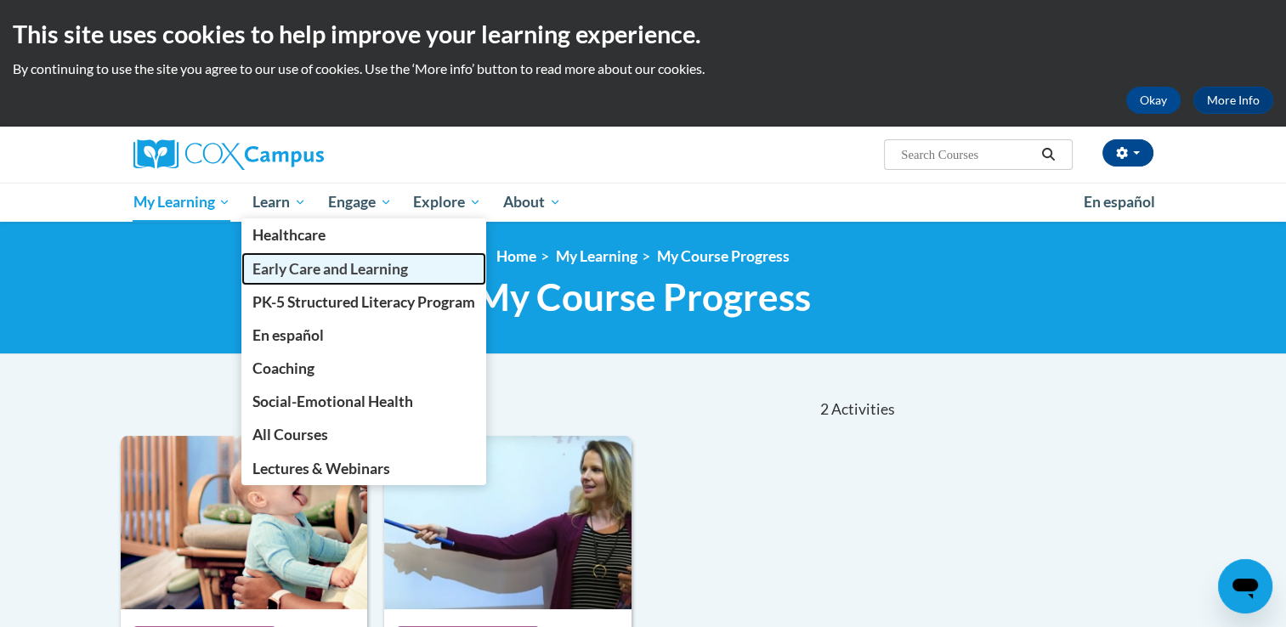
click at [321, 274] on span "Early Care and Learning" at bounding box center [330, 269] width 156 height 18
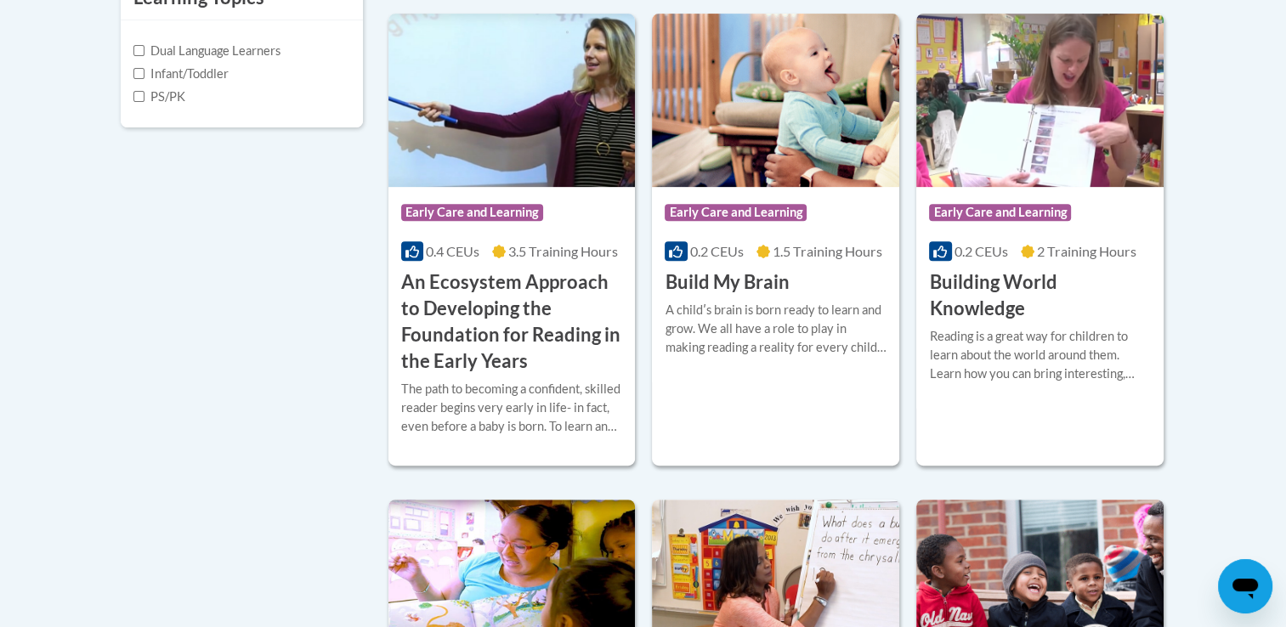
scroll to position [653, 0]
click at [937, 307] on h3 "Building World Knowledge" at bounding box center [1040, 295] width 222 height 53
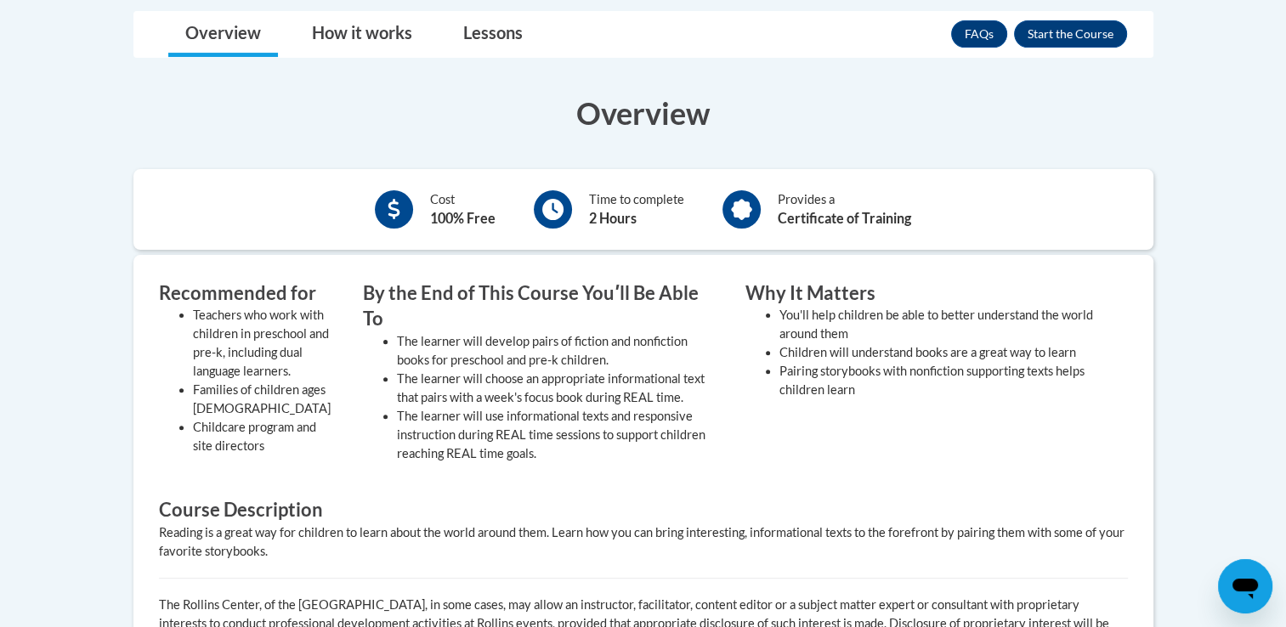
scroll to position [466, 0]
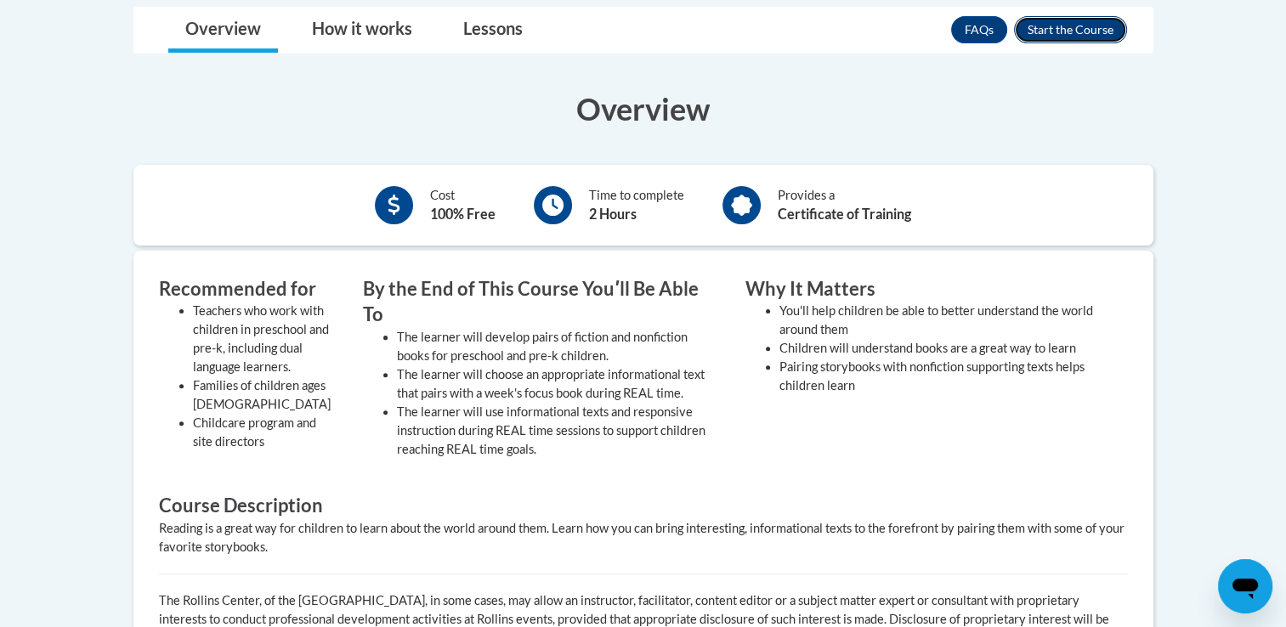
click at [1060, 24] on button "Enroll" at bounding box center [1070, 29] width 113 height 27
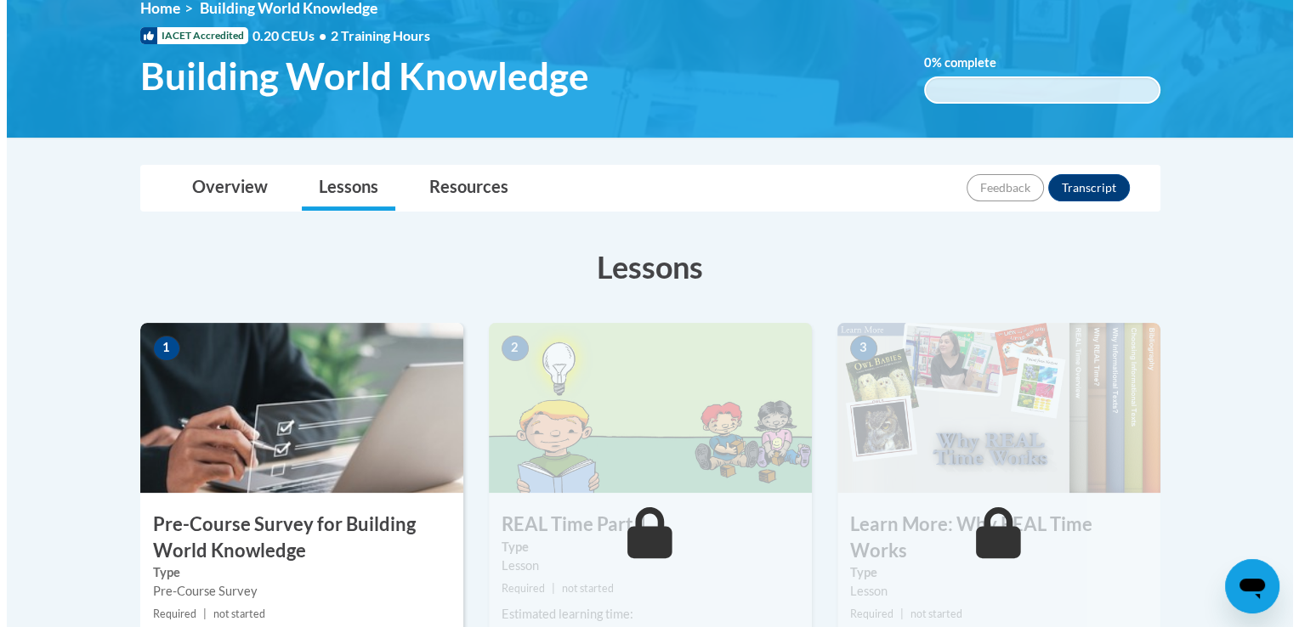
scroll to position [401, 0]
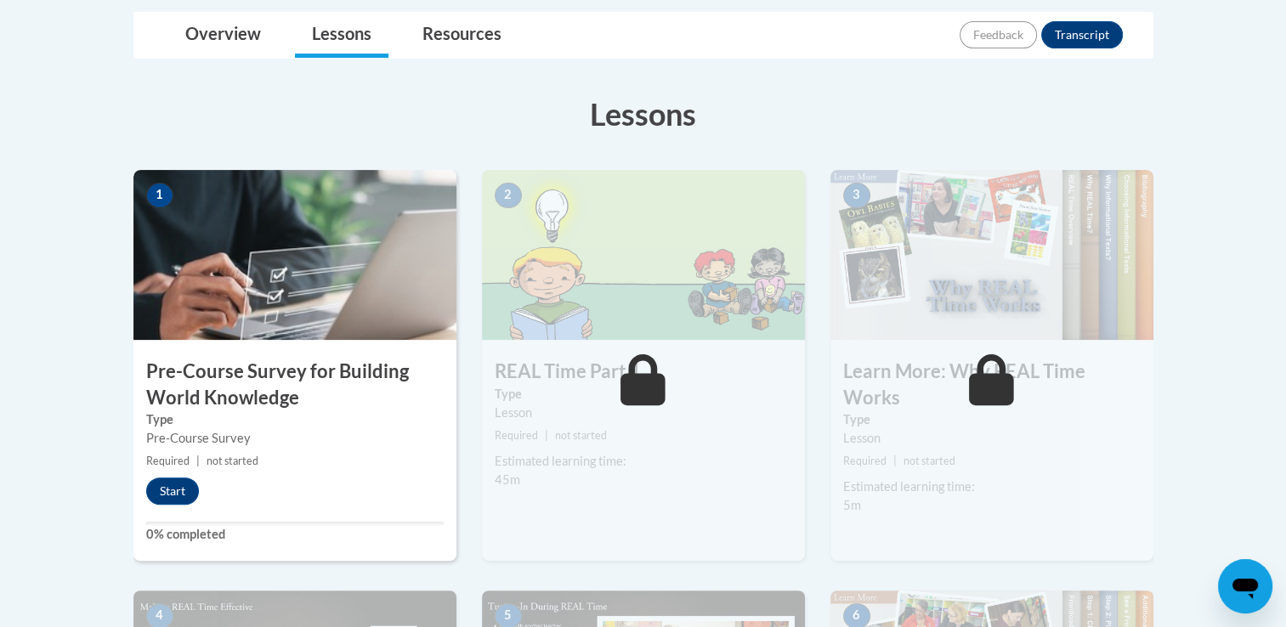
click at [297, 395] on h3 "Pre-Course Survey for Building World Knowledge" at bounding box center [294, 385] width 323 height 53
click at [168, 485] on button "Start" at bounding box center [172, 491] width 53 height 27
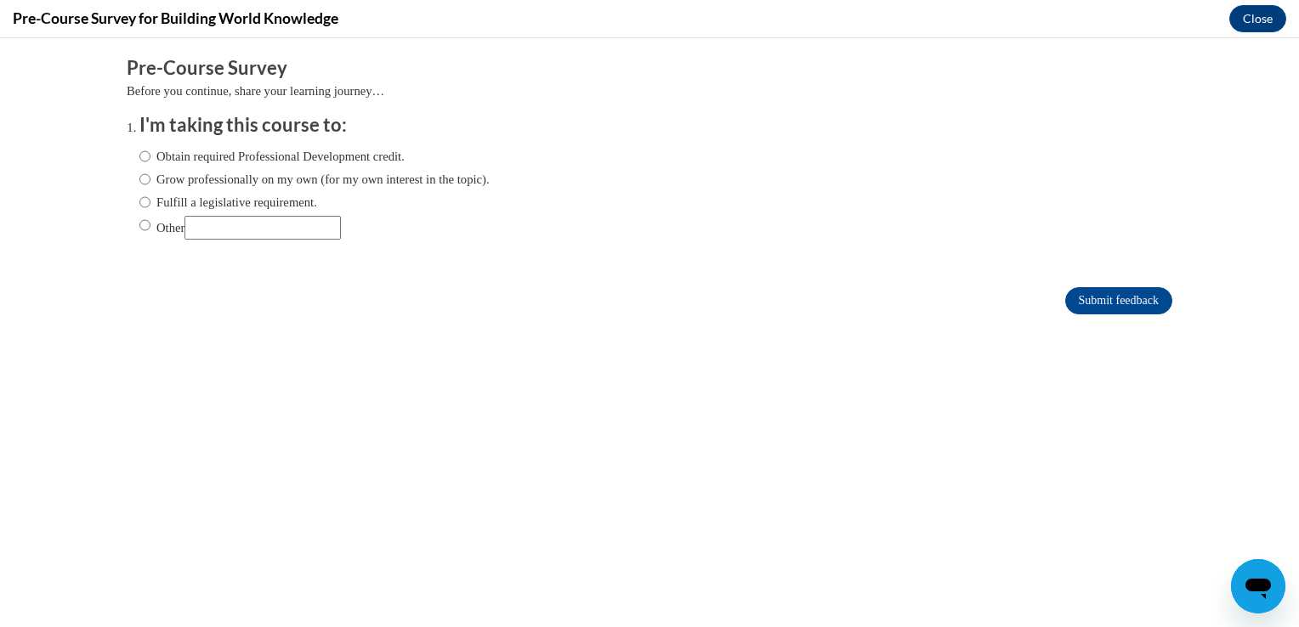
scroll to position [0, 0]
click at [235, 151] on label "Obtain required Professional Development credit." at bounding box center [271, 156] width 265 height 19
click at [150, 151] on input "Obtain required Professional Development credit." at bounding box center [144, 156] width 11 height 19
radio input "true"
click at [1101, 297] on input "Submit feedback" at bounding box center [1118, 300] width 107 height 27
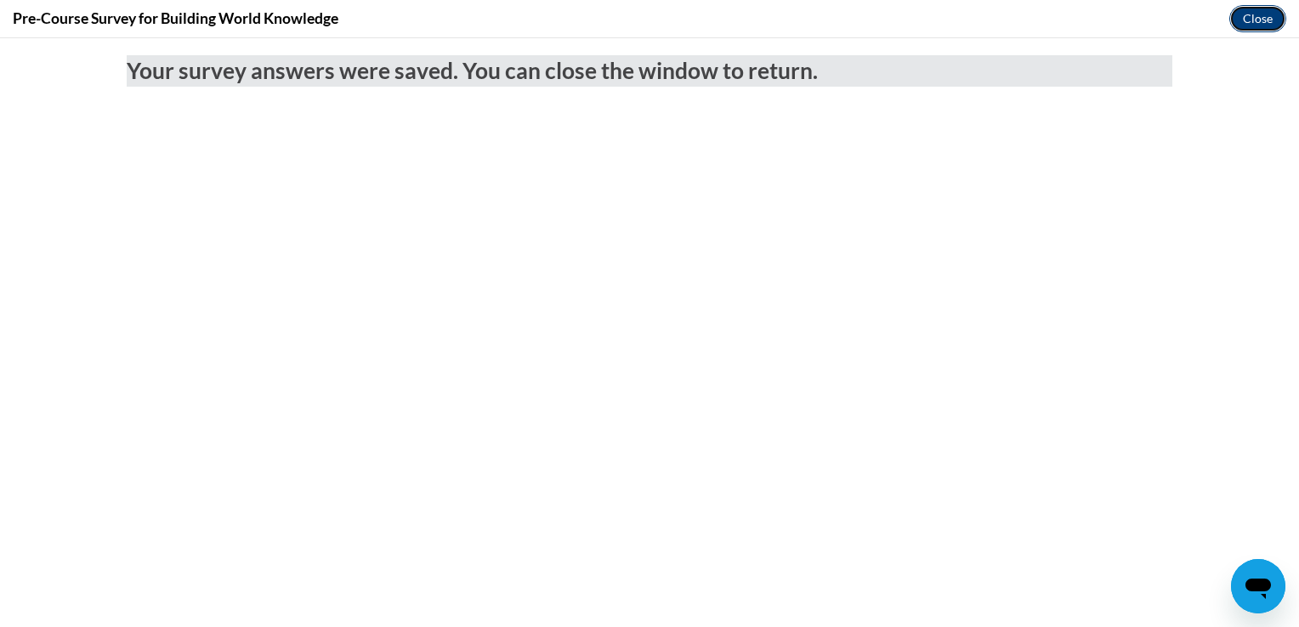
click at [1259, 15] on button "Close" at bounding box center [1257, 18] width 57 height 27
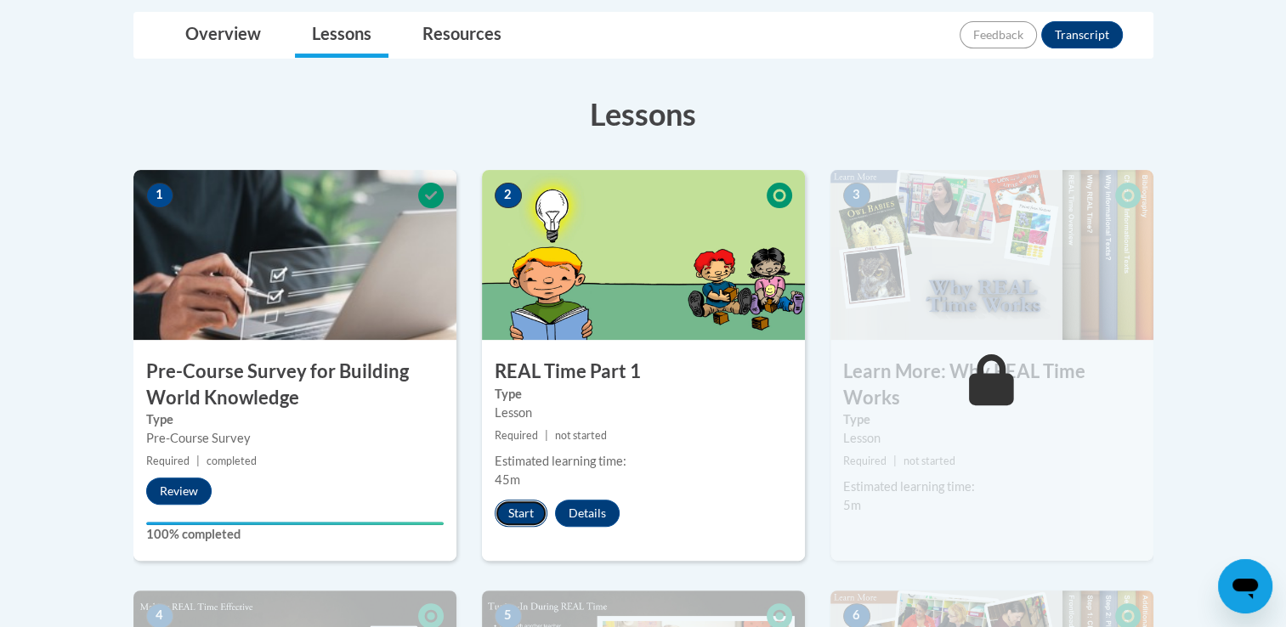
click at [503, 515] on button "Start" at bounding box center [521, 513] width 53 height 27
